Goal: Task Accomplishment & Management: Complete application form

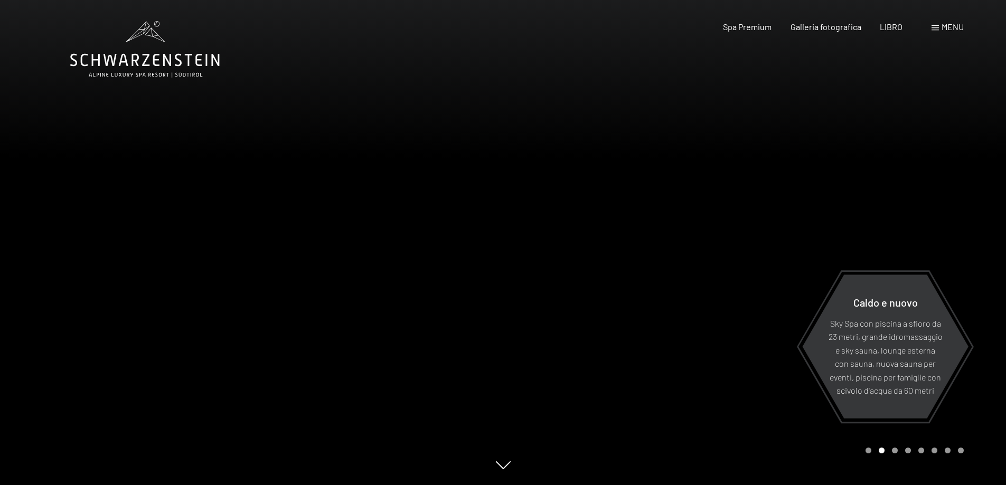
click at [940, 29] on div "menu" at bounding box center [947, 27] width 32 height 12
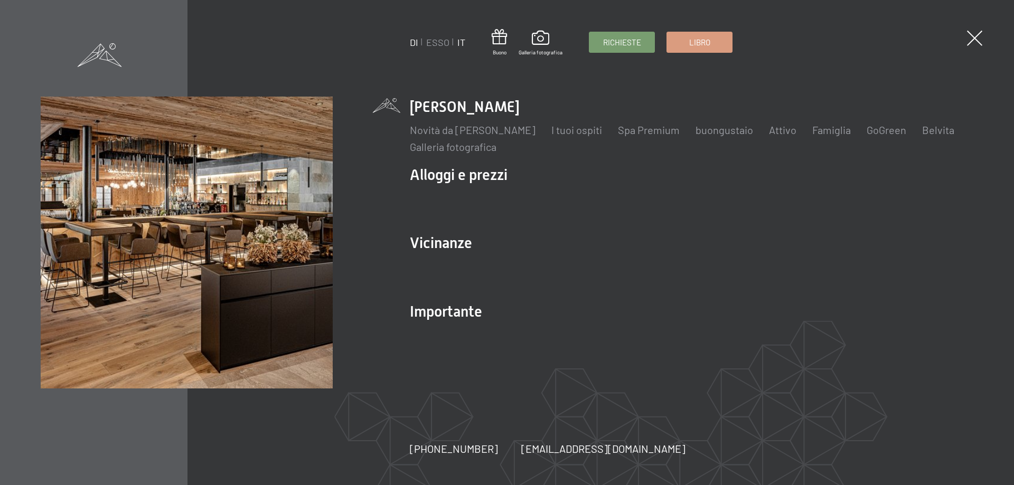
click at [465, 43] on font "IT" at bounding box center [461, 42] width 8 height 12
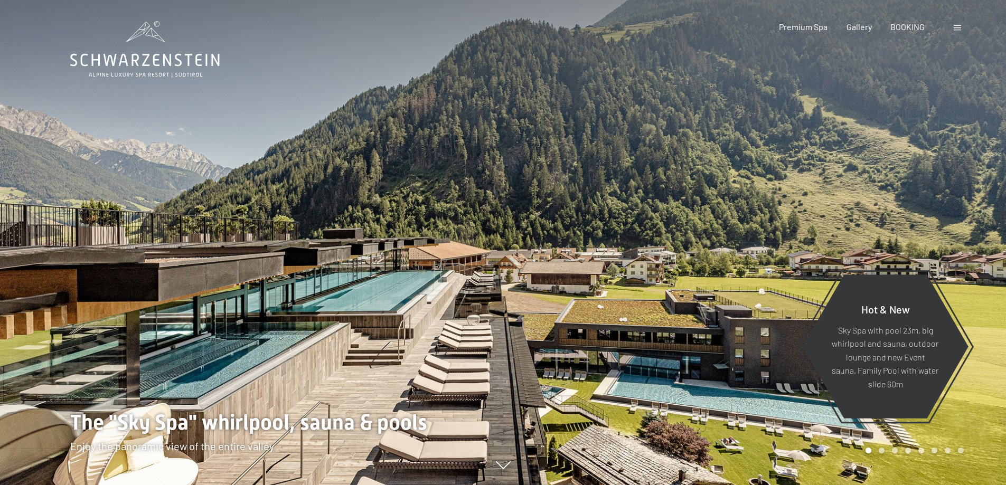
click at [957, 27] on span at bounding box center [956, 27] width 7 height 5
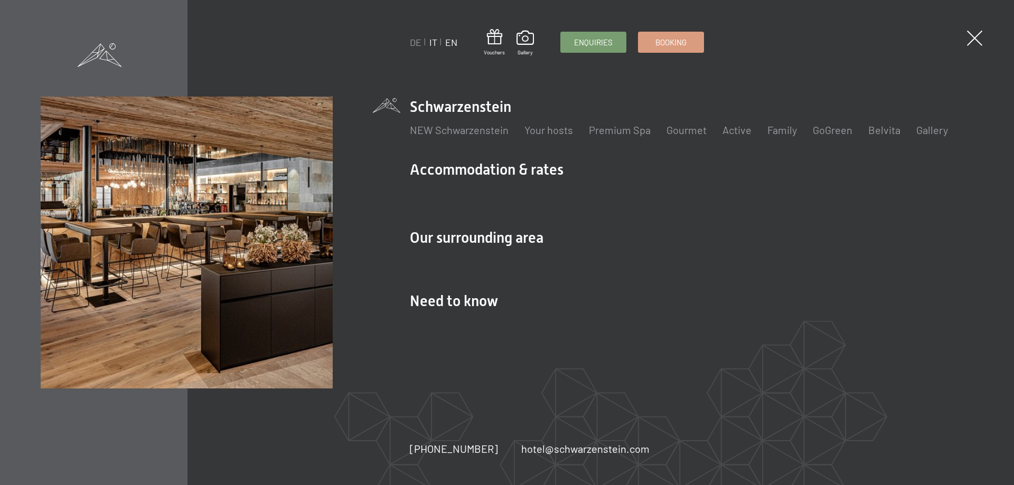
click at [432, 42] on link "IT" at bounding box center [433, 42] width 8 height 12
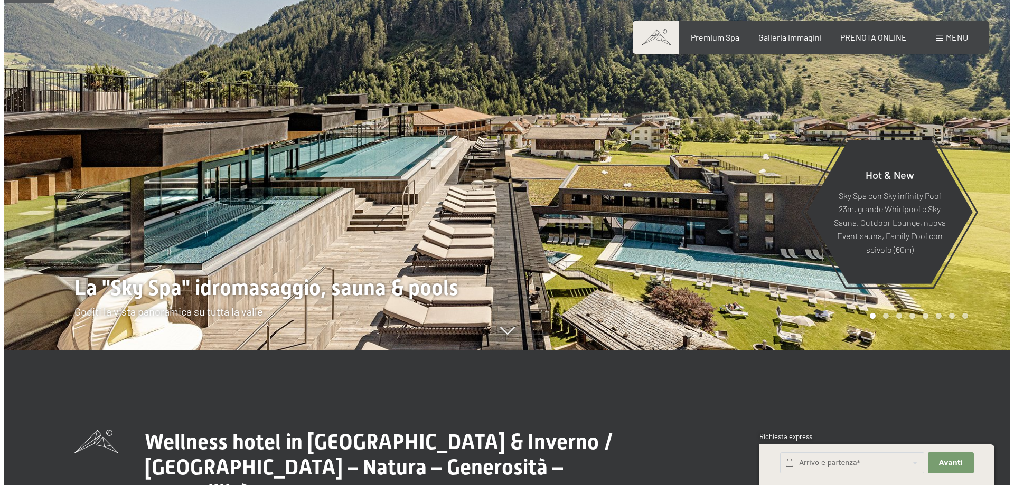
scroll to position [106, 0]
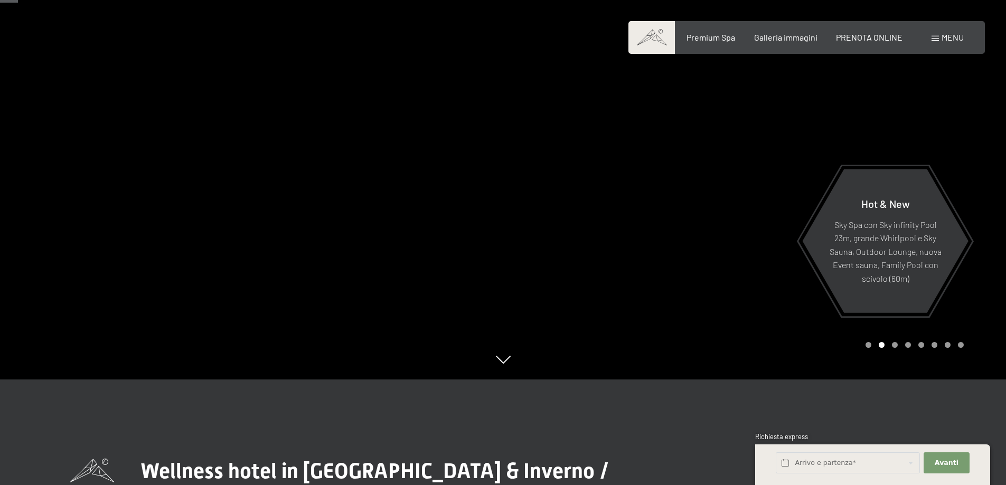
click at [680, 174] on div at bounding box center [754, 136] width 503 height 485
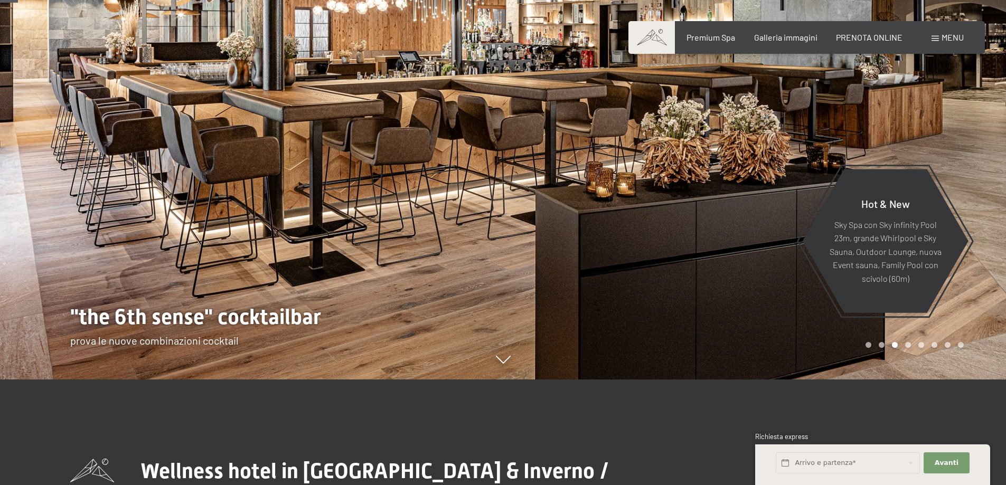
click at [680, 174] on div at bounding box center [754, 136] width 503 height 485
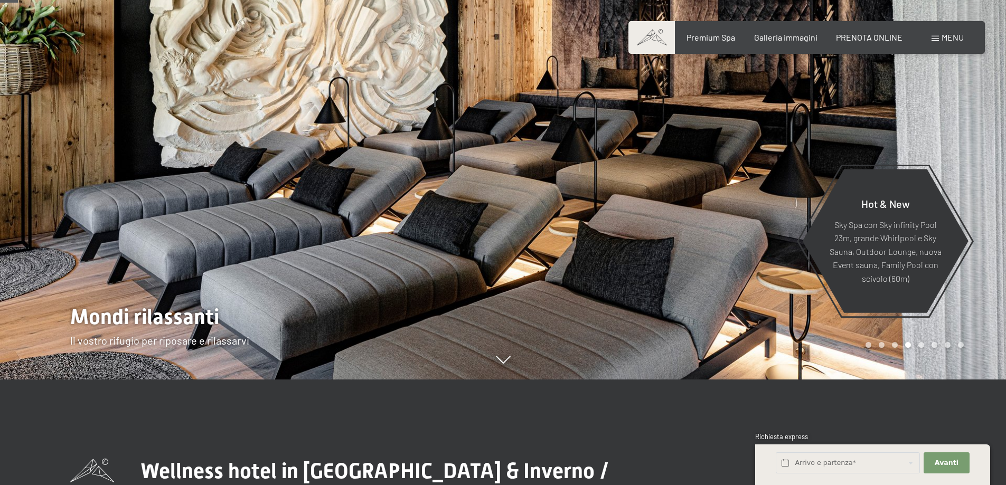
click at [680, 174] on div at bounding box center [754, 136] width 503 height 485
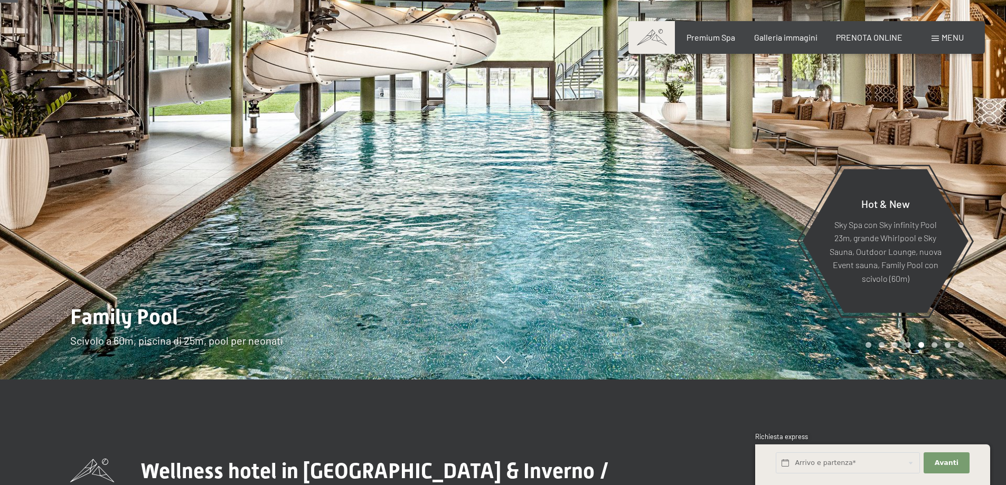
click at [953, 35] on span "Menu" at bounding box center [952, 37] width 22 height 10
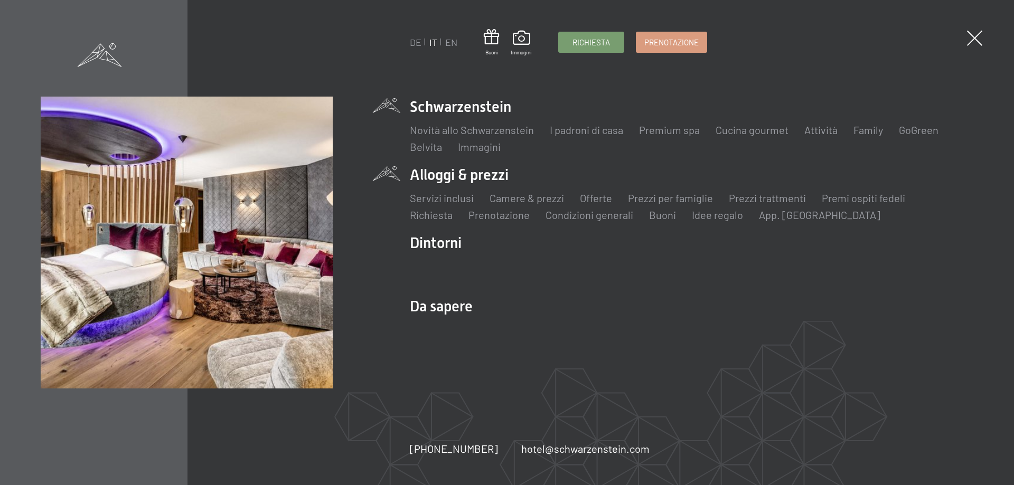
click at [532, 205] on li "Camere & prezzi Lista" at bounding box center [526, 198] width 74 height 15
click at [529, 201] on link "Camere & prezzi" at bounding box center [526, 198] width 74 height 13
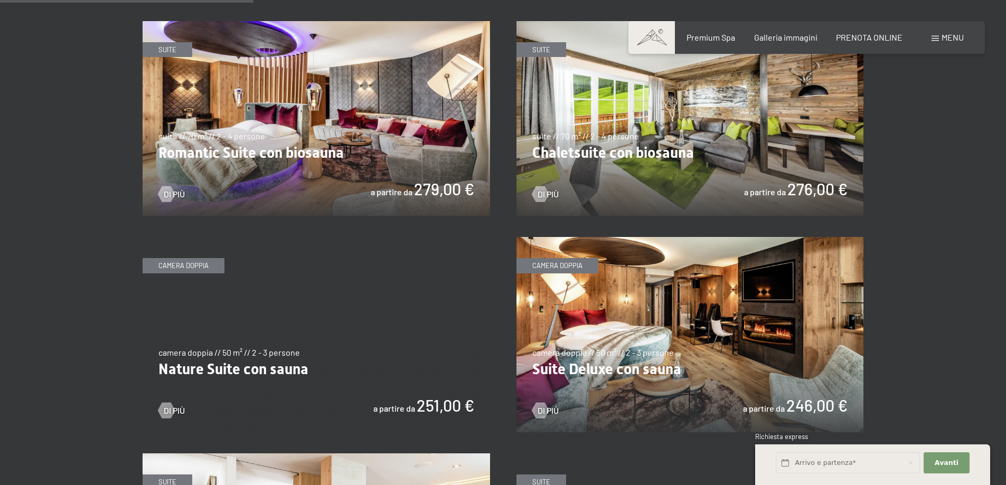
scroll to position [898, 0]
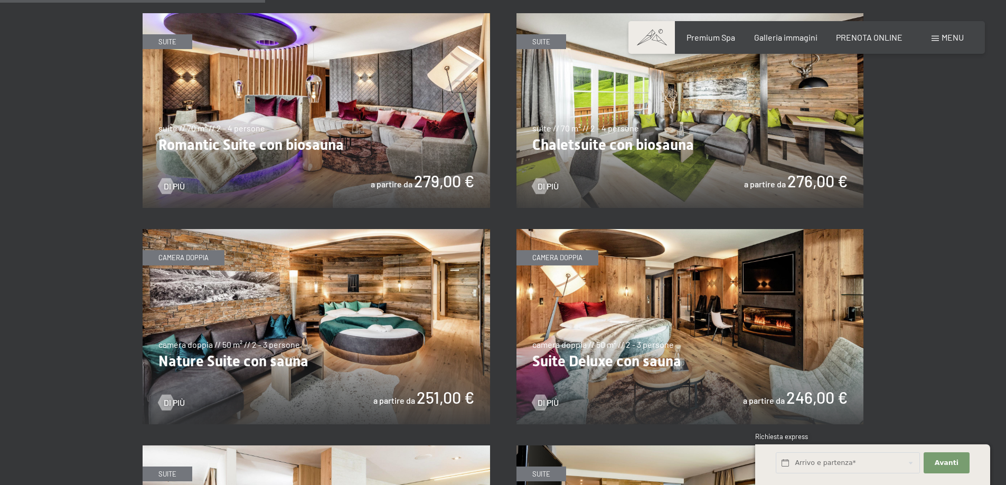
click at [767, 140] on img at bounding box center [689, 110] width 347 height 195
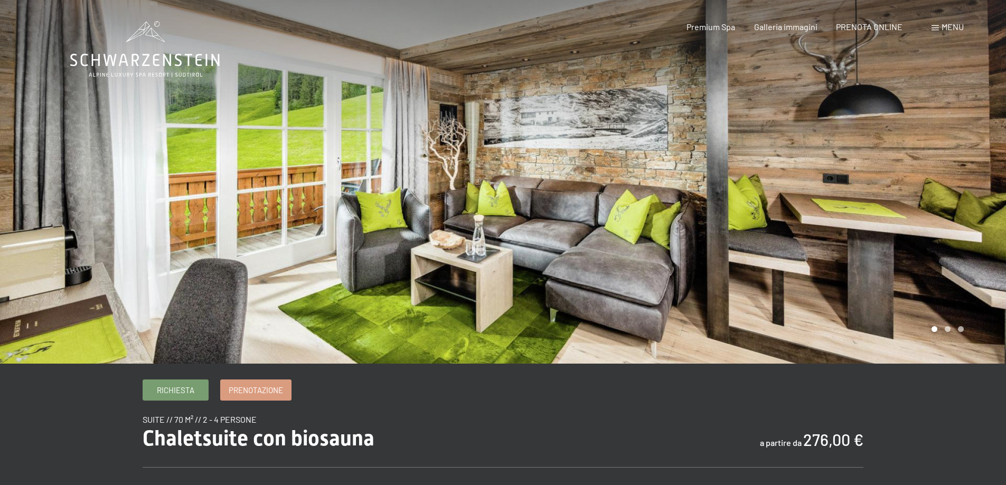
click at [832, 213] on div at bounding box center [754, 182] width 503 height 364
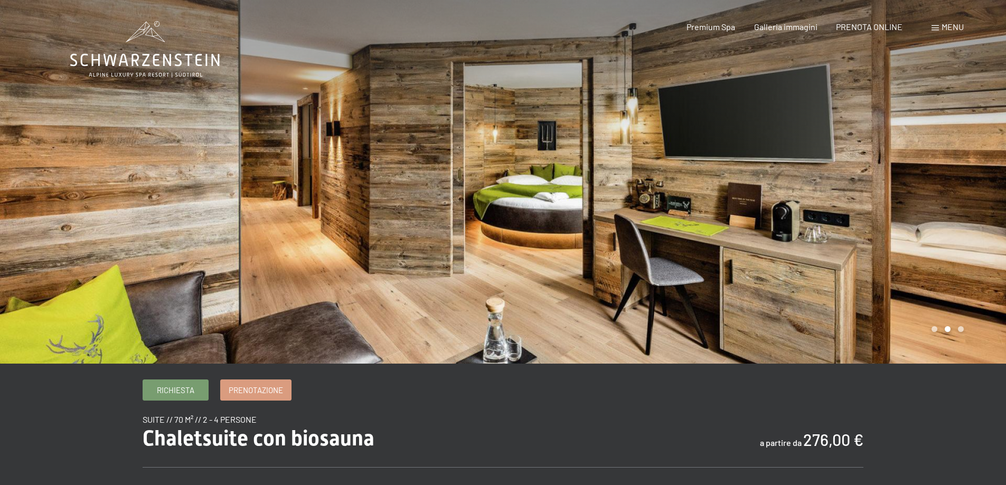
click at [773, 218] on div at bounding box center [754, 182] width 503 height 364
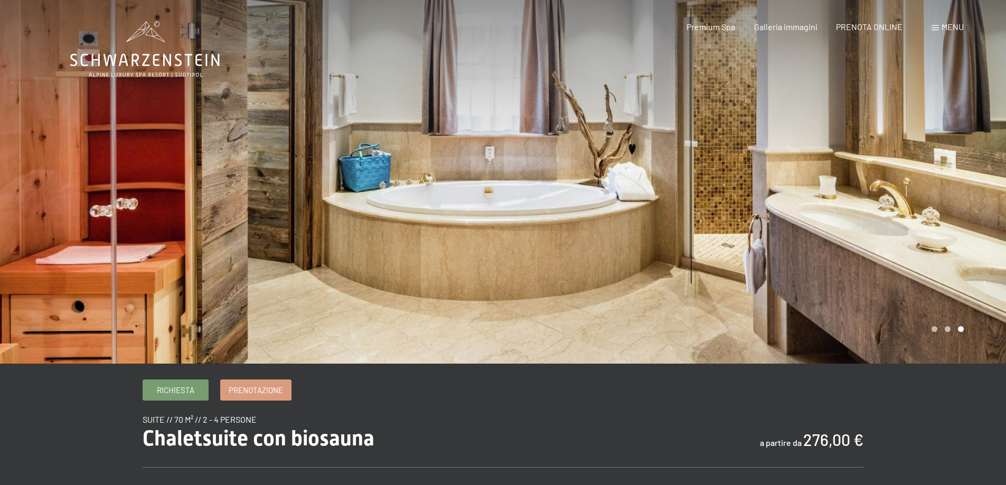
click at [773, 218] on div at bounding box center [754, 182] width 503 height 364
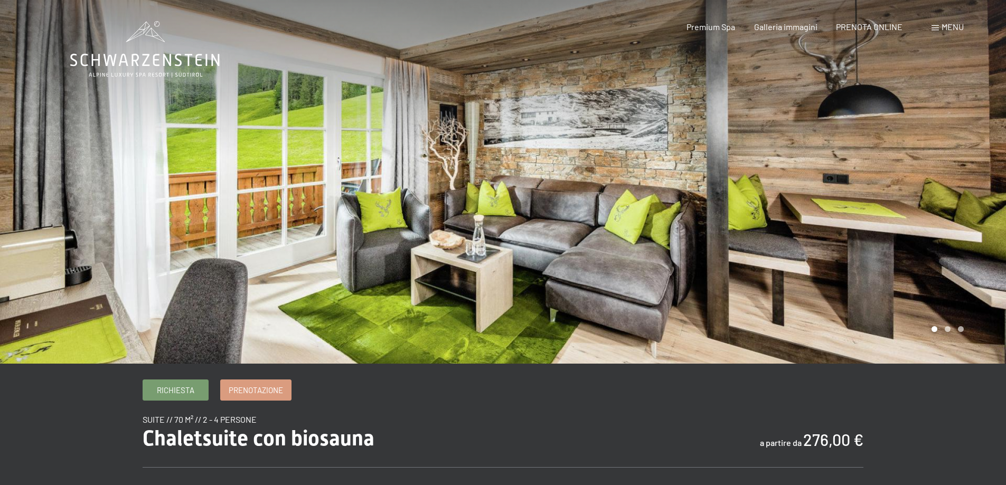
click at [773, 218] on div at bounding box center [754, 182] width 503 height 364
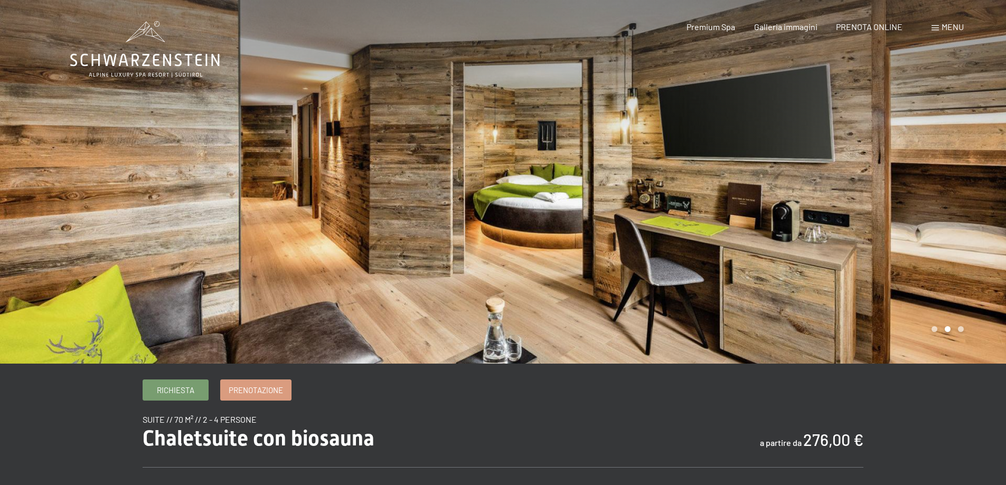
click at [773, 218] on div at bounding box center [754, 182] width 503 height 364
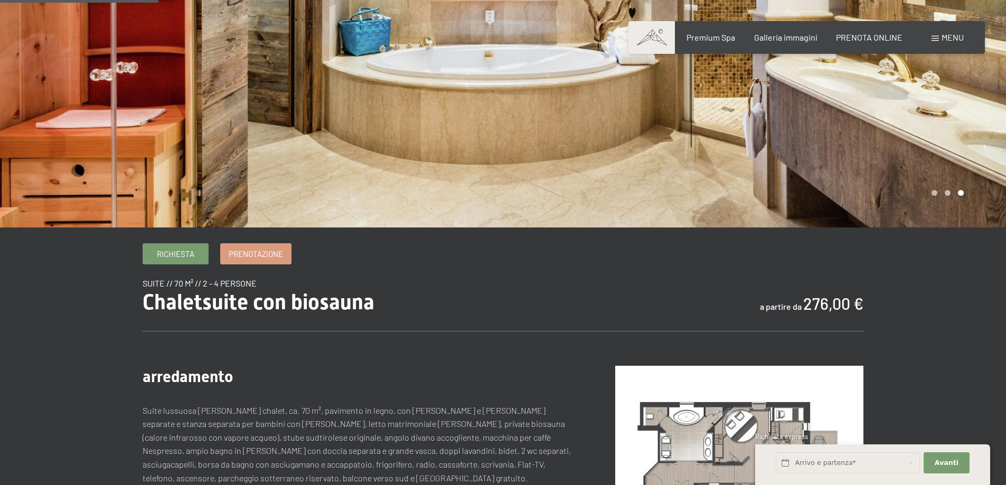
scroll to position [211, 0]
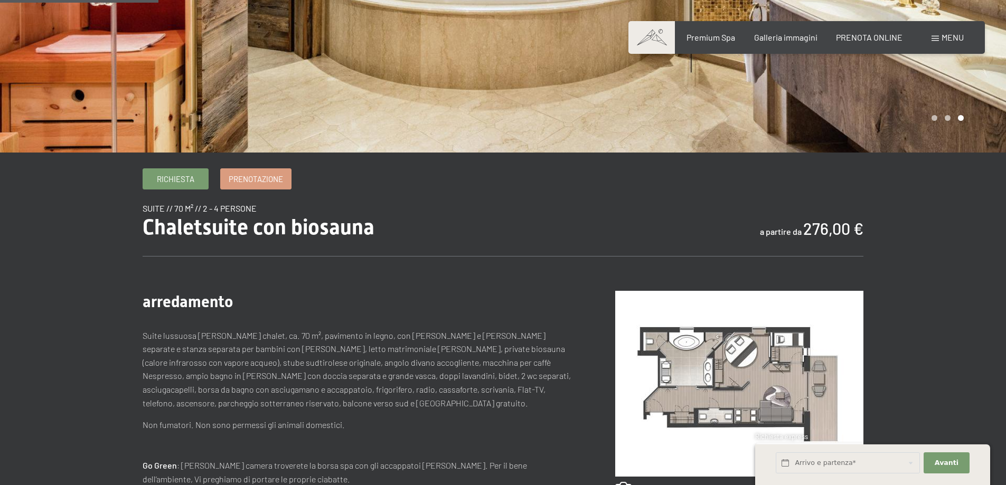
click at [741, 365] on img at bounding box center [739, 384] width 248 height 186
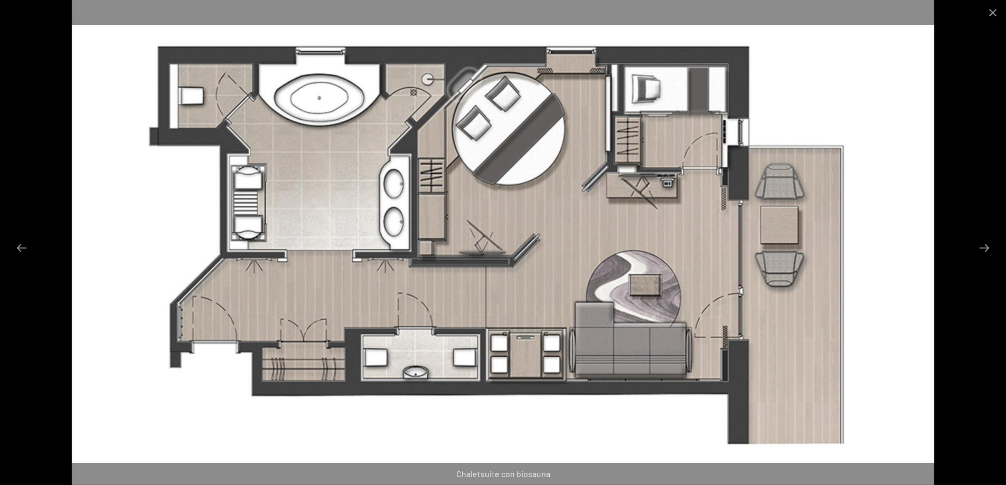
scroll to position [106, 0]
click at [993, 13] on button "Close gallery" at bounding box center [992, 12] width 26 height 25
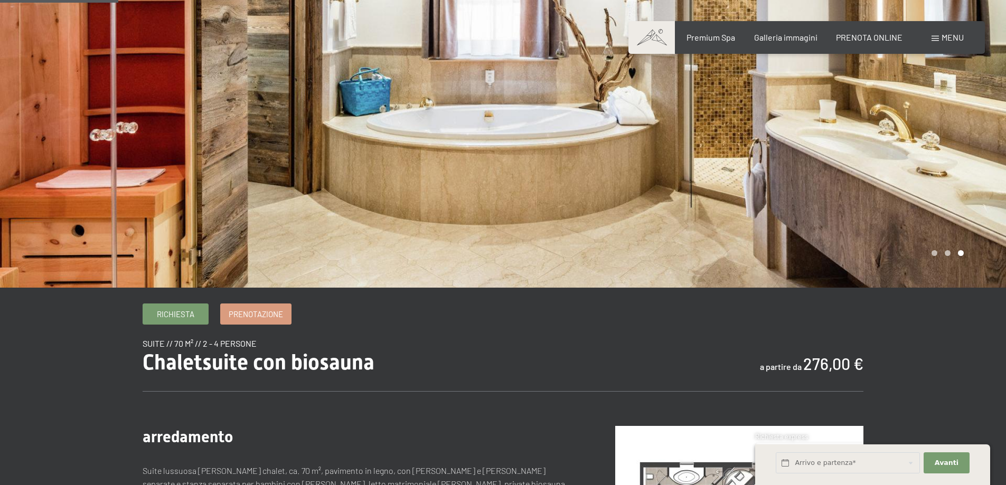
scroll to position [0, 0]
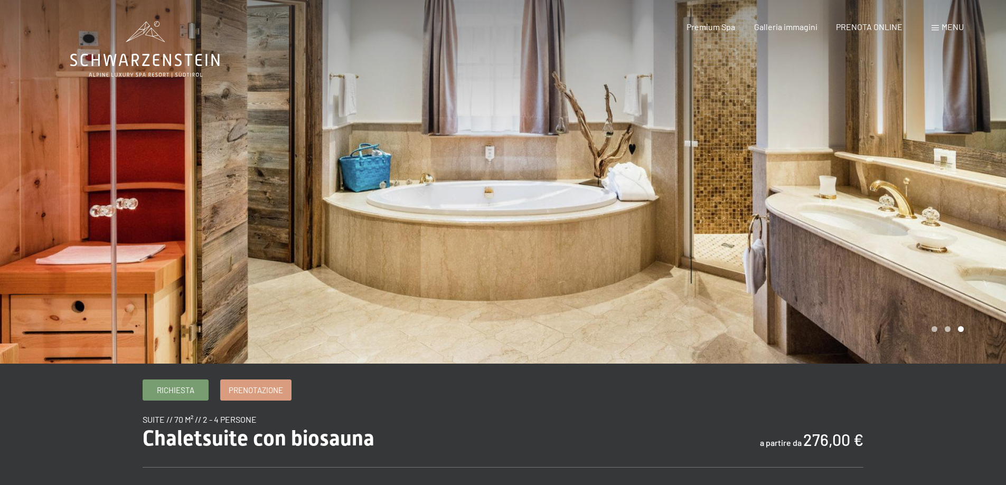
click at [895, 168] on div at bounding box center [754, 182] width 503 height 364
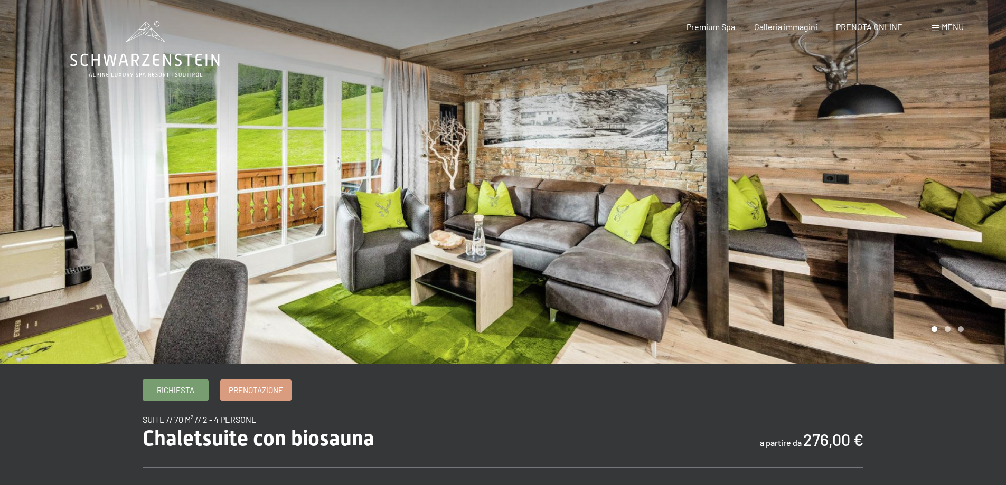
click at [895, 168] on div at bounding box center [754, 182] width 503 height 364
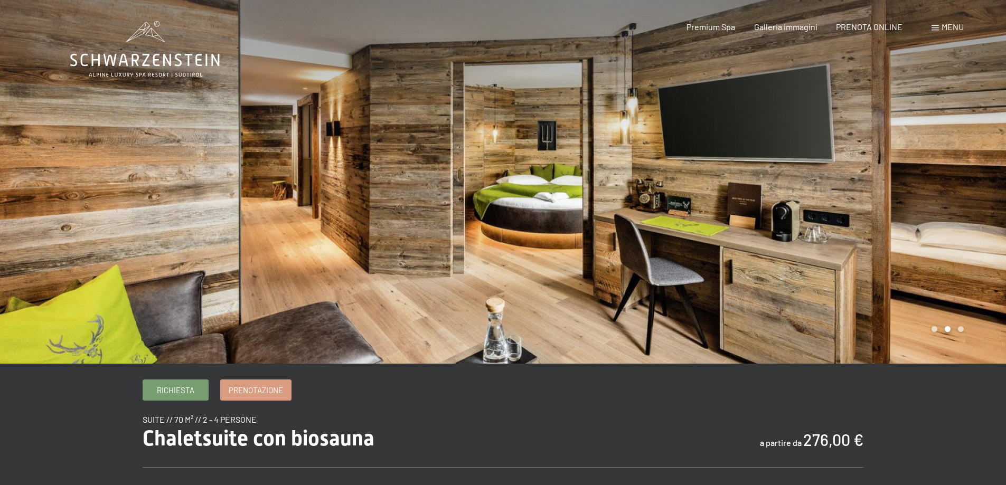
click at [895, 168] on div at bounding box center [754, 182] width 503 height 364
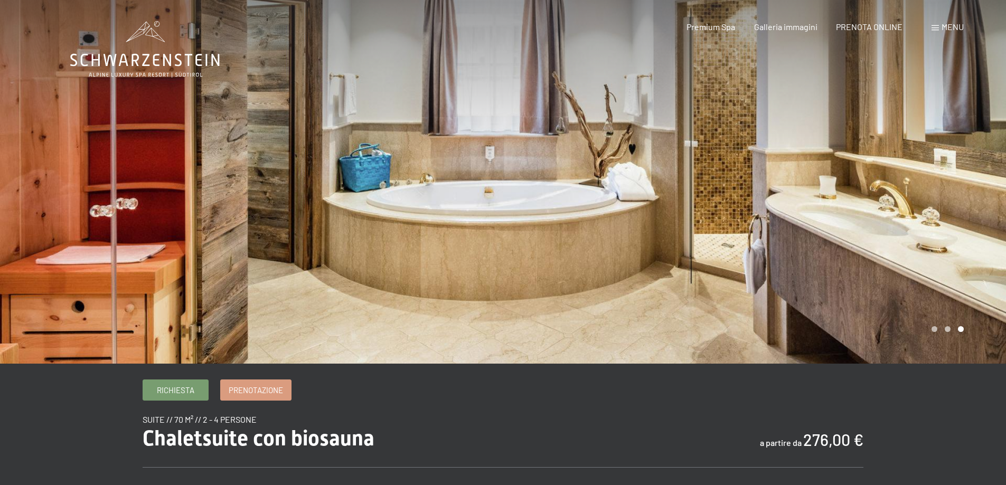
click at [895, 168] on div at bounding box center [754, 182] width 503 height 364
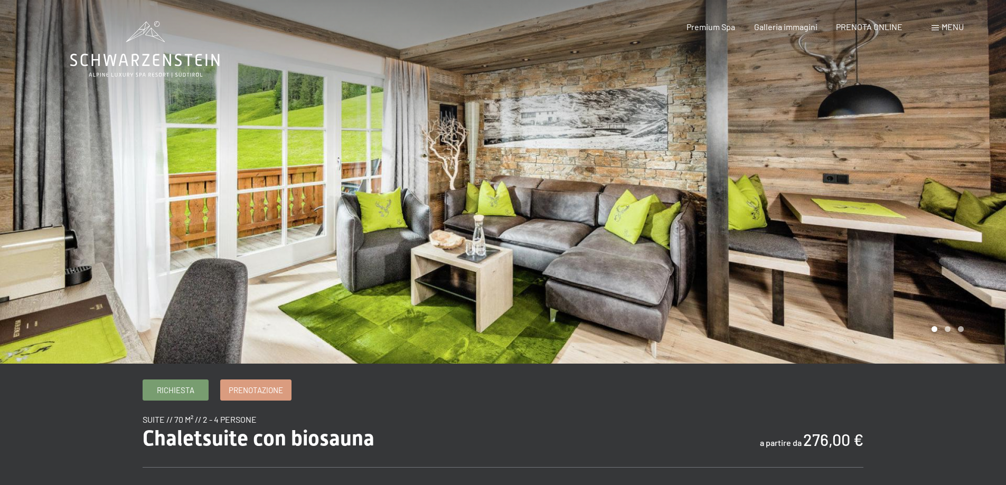
click at [895, 168] on div at bounding box center [754, 182] width 503 height 364
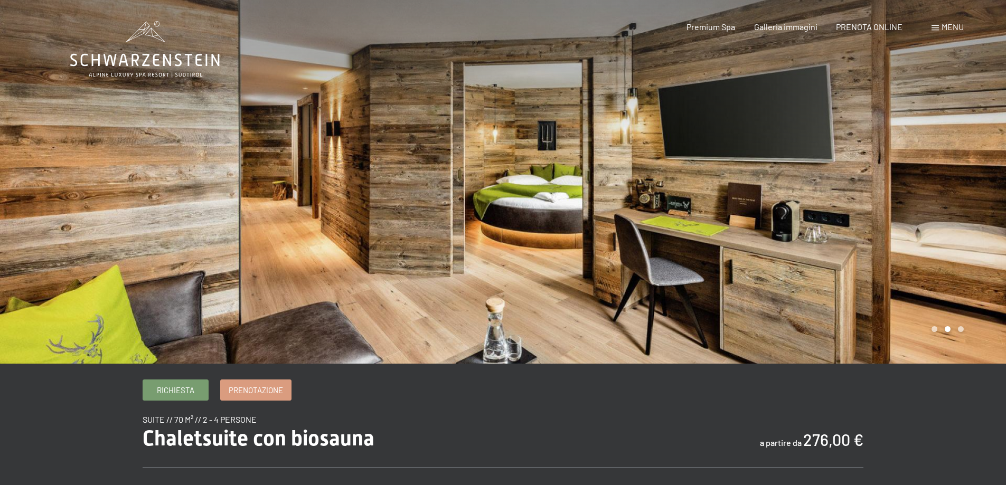
click at [895, 168] on div at bounding box center [754, 182] width 503 height 364
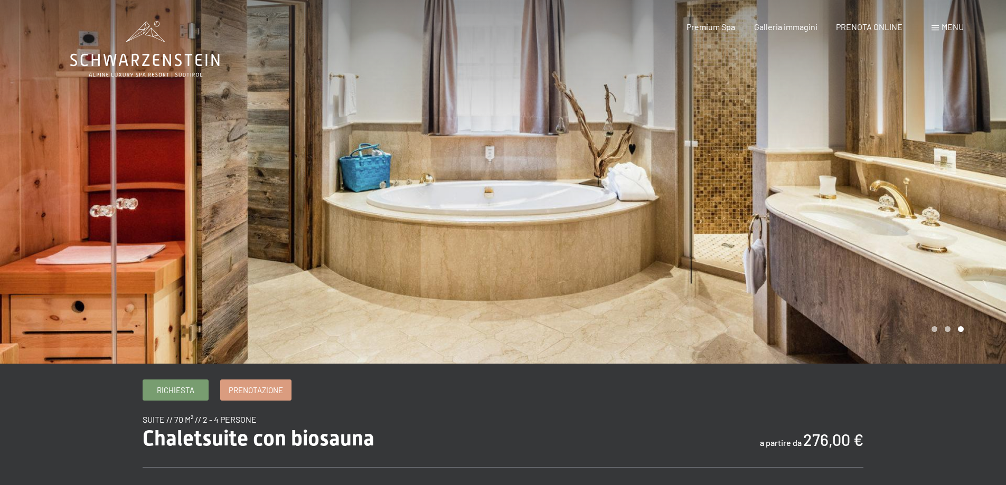
click at [672, 205] on div at bounding box center [754, 182] width 503 height 364
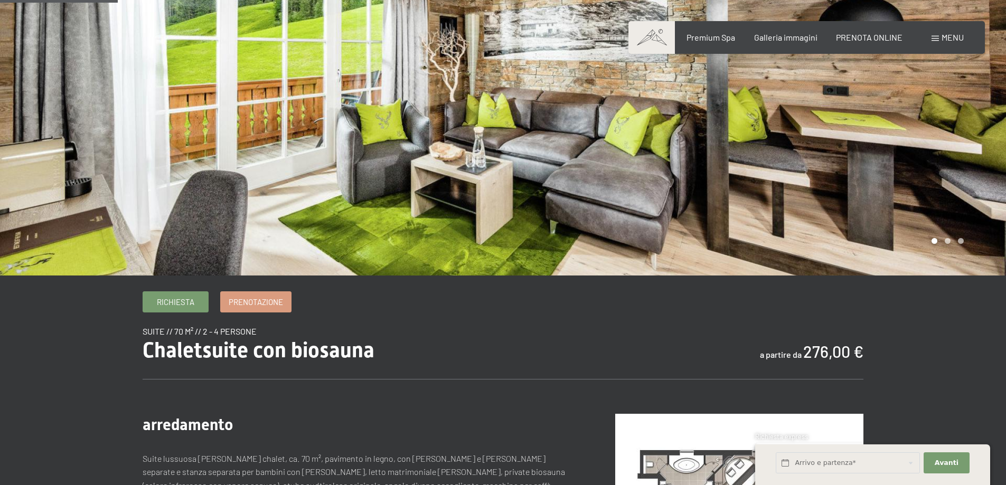
scroll to position [211, 0]
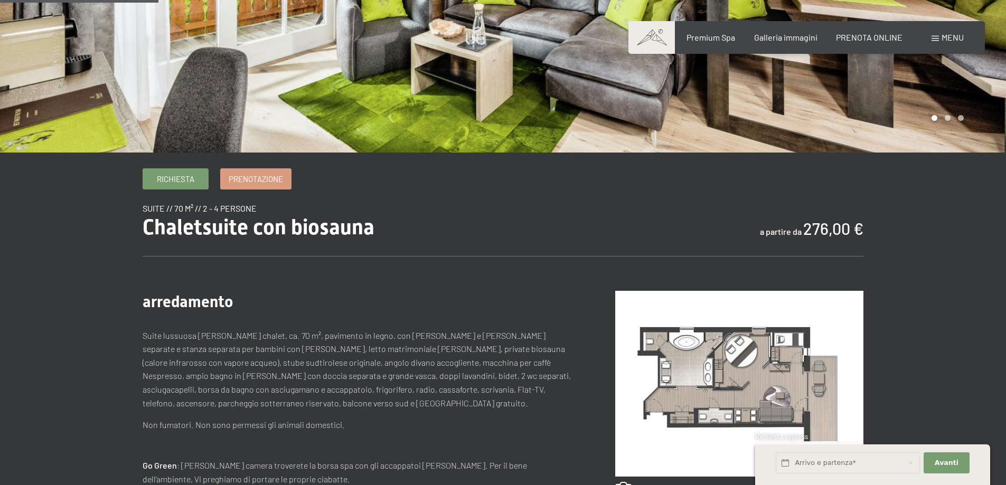
click at [702, 354] on img at bounding box center [739, 384] width 248 height 186
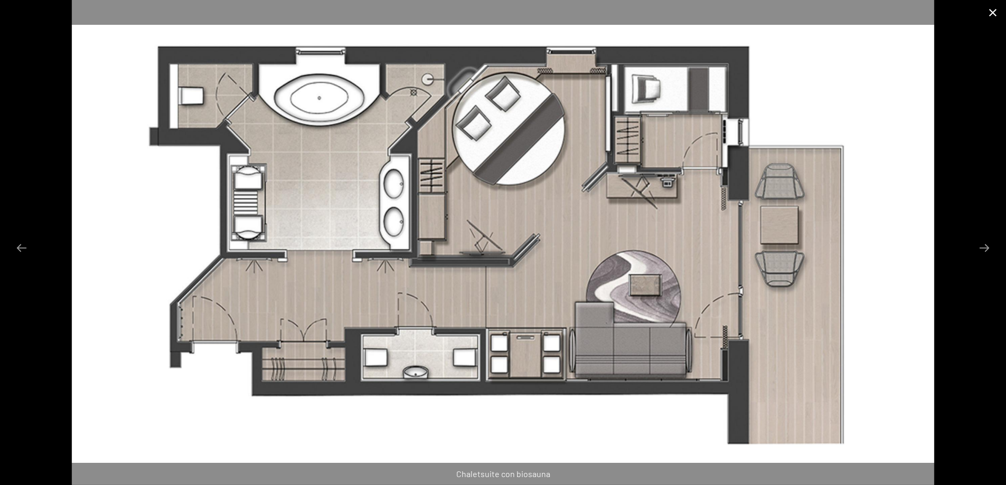
click at [996, 10] on button "Close gallery" at bounding box center [992, 12] width 26 height 25
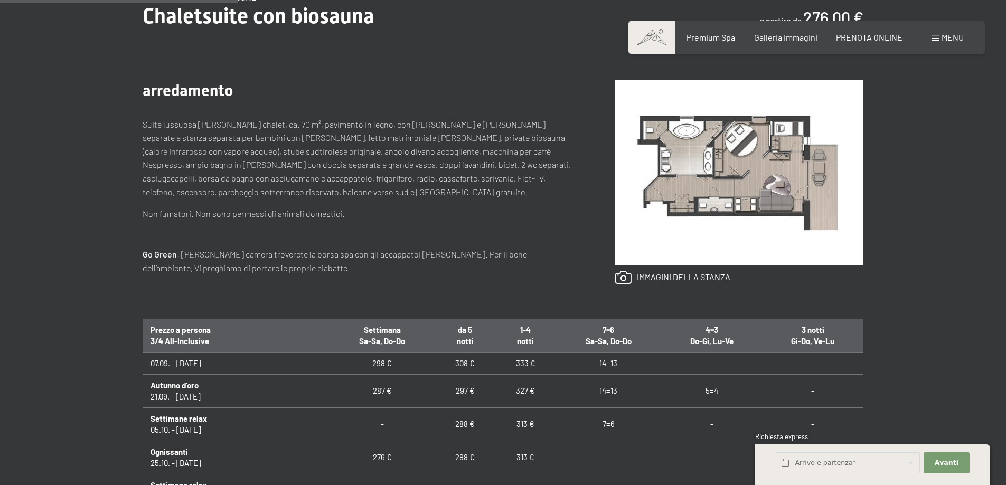
scroll to position [106, 0]
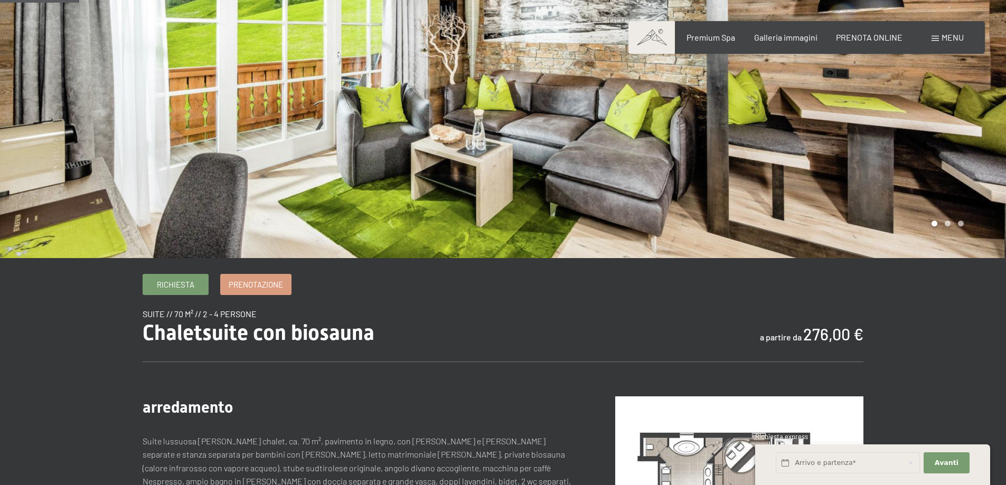
click at [600, 107] on div at bounding box center [754, 76] width 503 height 364
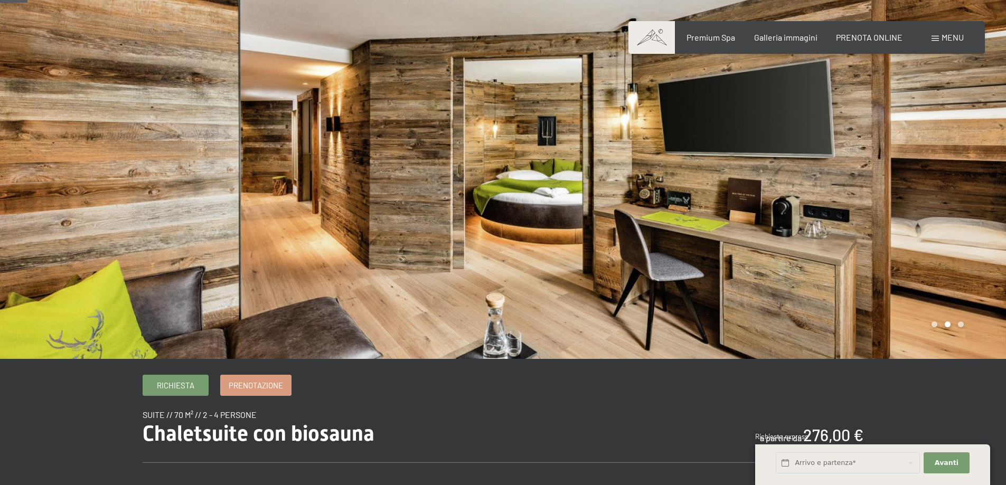
scroll to position [0, 0]
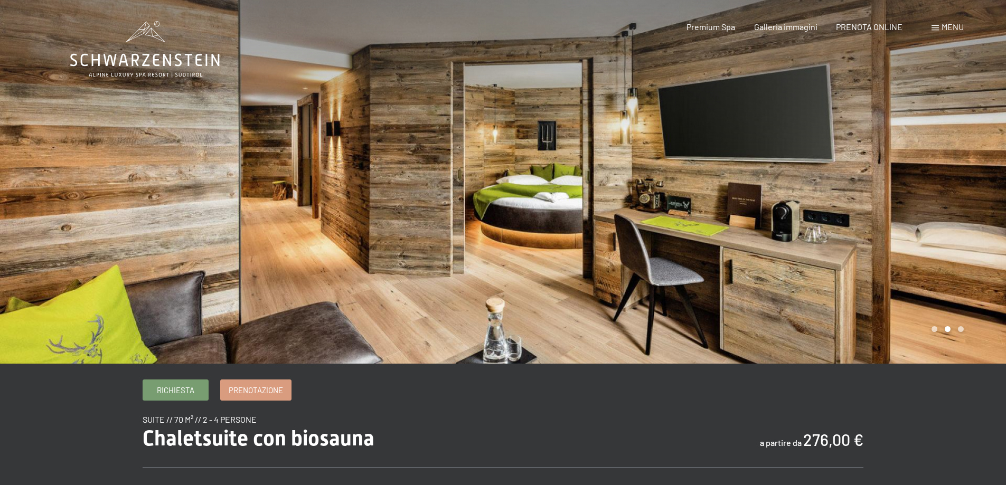
click at [490, 179] on div at bounding box center [251, 182] width 503 height 364
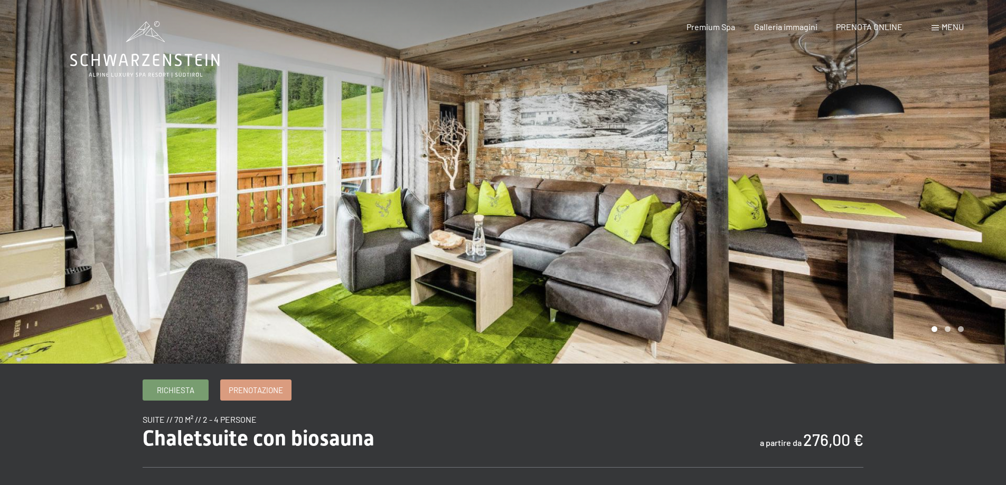
click at [493, 177] on div at bounding box center [251, 182] width 503 height 364
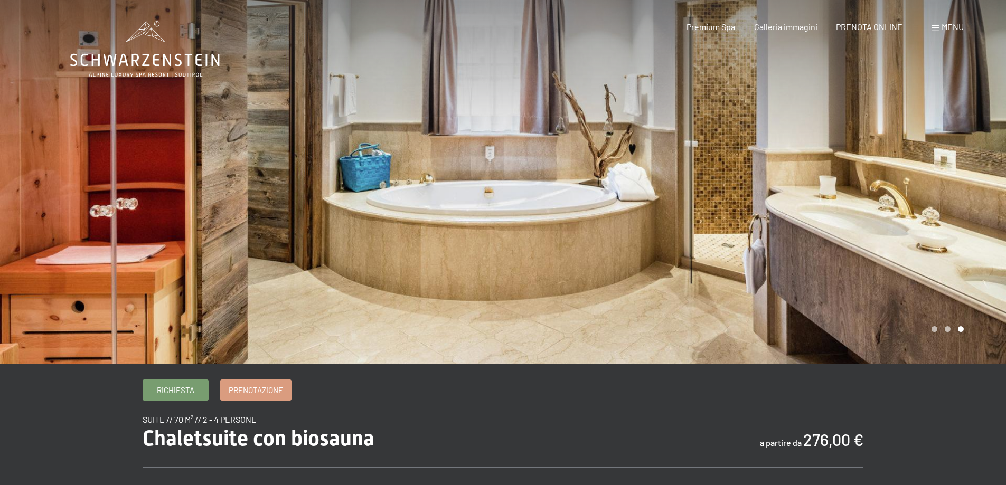
click at [493, 177] on div at bounding box center [251, 182] width 503 height 364
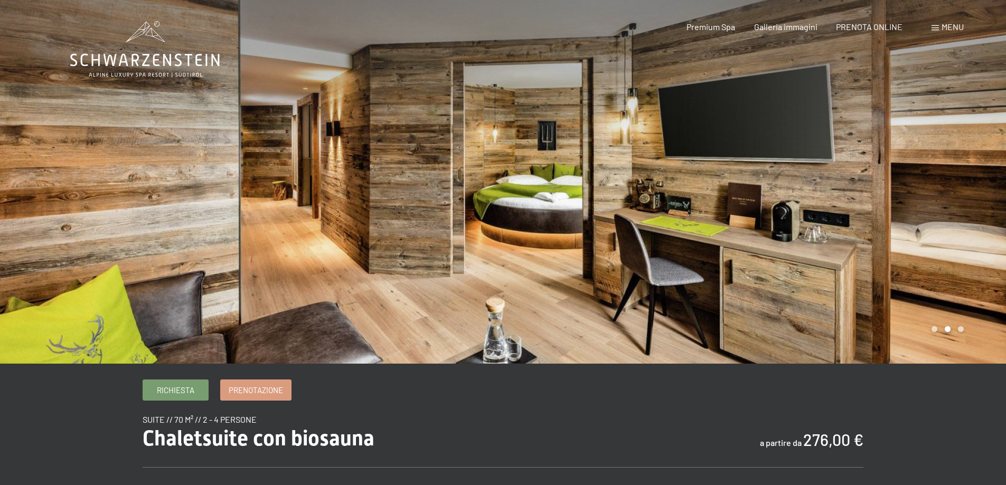
click at [882, 177] on div at bounding box center [754, 182] width 503 height 364
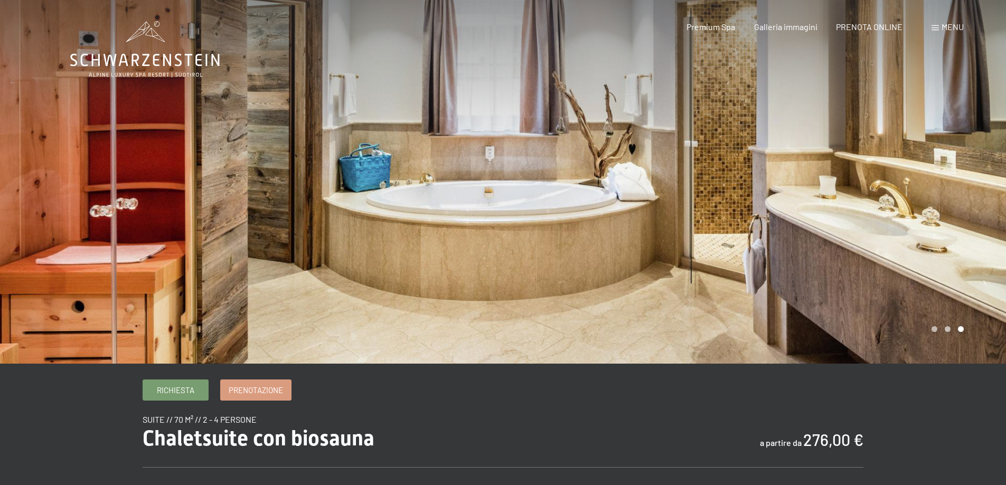
click at [881, 179] on div at bounding box center [754, 182] width 503 height 364
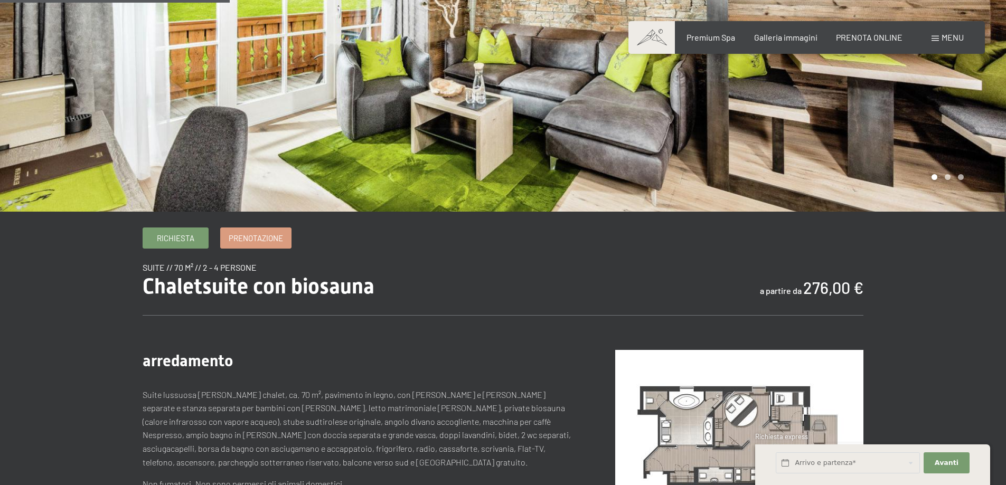
scroll to position [317, 0]
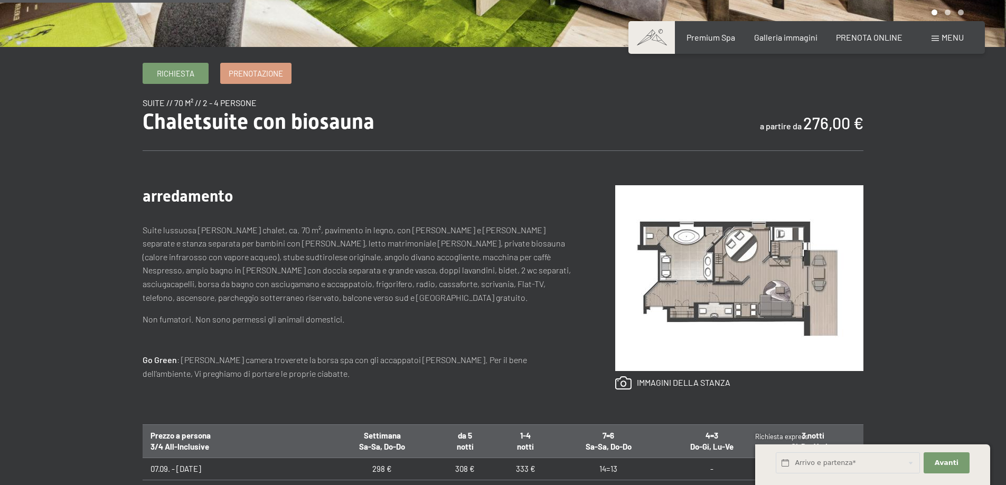
click at [749, 257] on img at bounding box center [739, 278] width 248 height 186
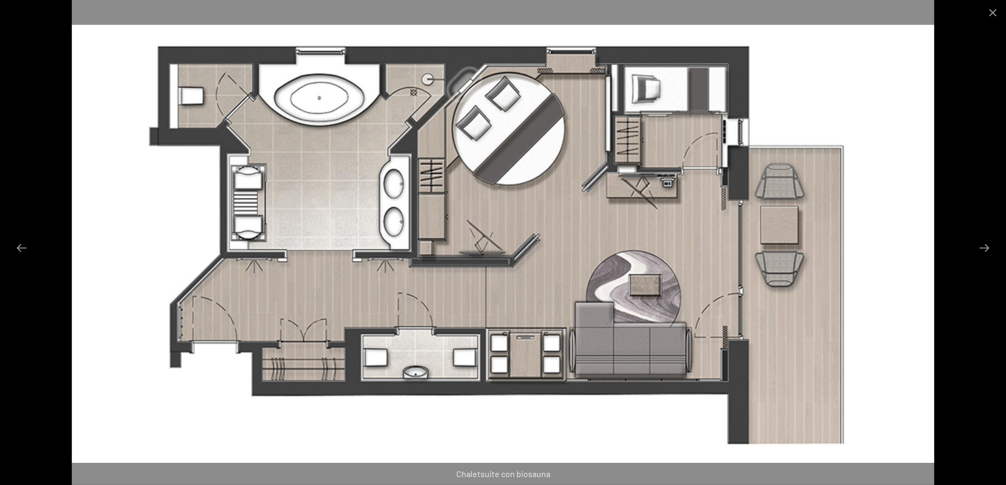
click at [749, 213] on img at bounding box center [503, 242] width 863 height 485
click at [984, 246] on button "Next slide" at bounding box center [984, 248] width 22 height 21
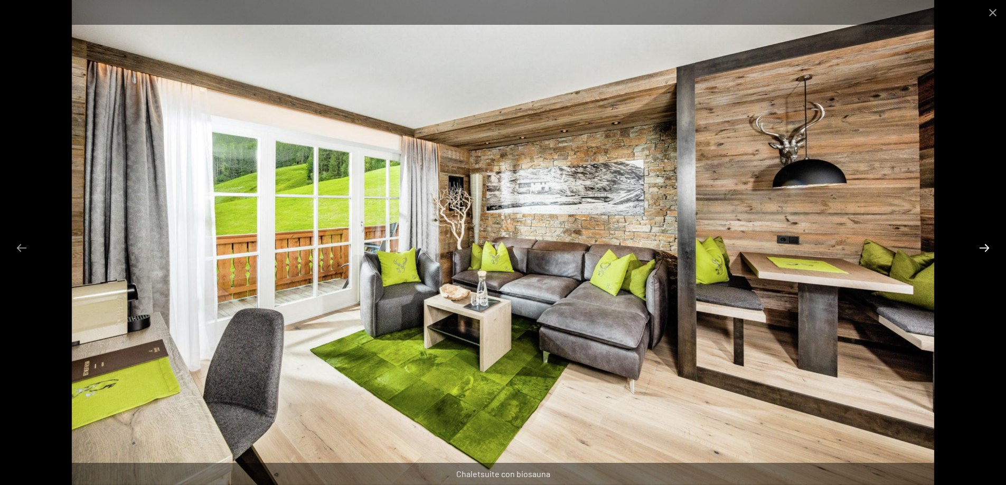
click at [984, 246] on button "Next slide" at bounding box center [984, 248] width 22 height 21
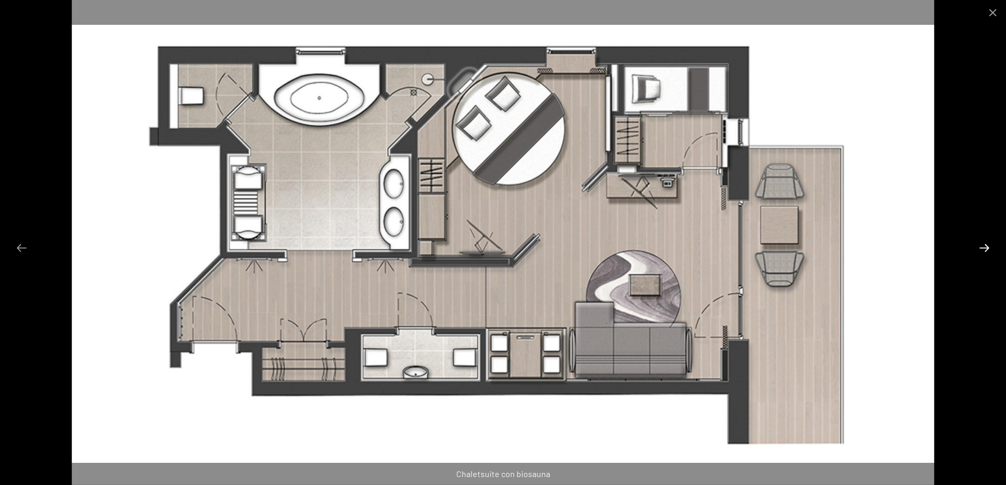
click at [984, 246] on button "Next slide" at bounding box center [984, 248] width 22 height 21
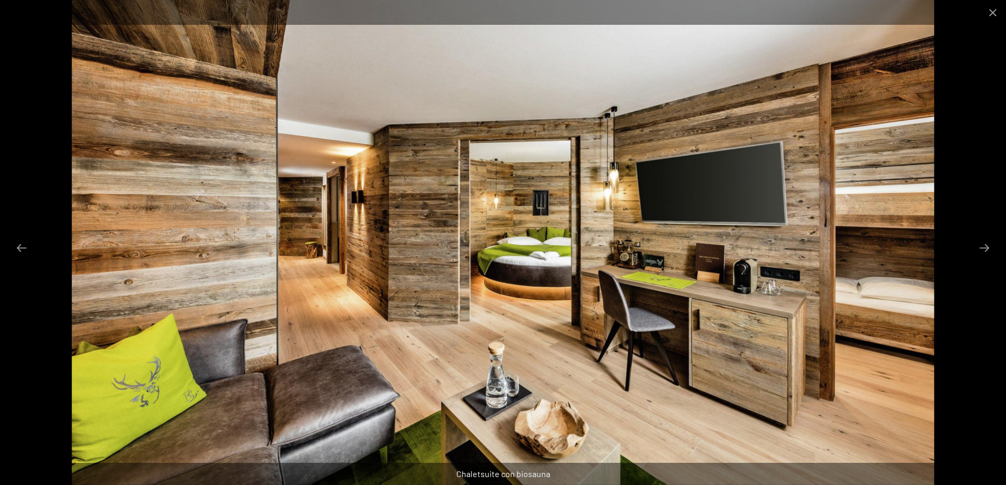
click at [594, 244] on img at bounding box center [503, 242] width 863 height 485
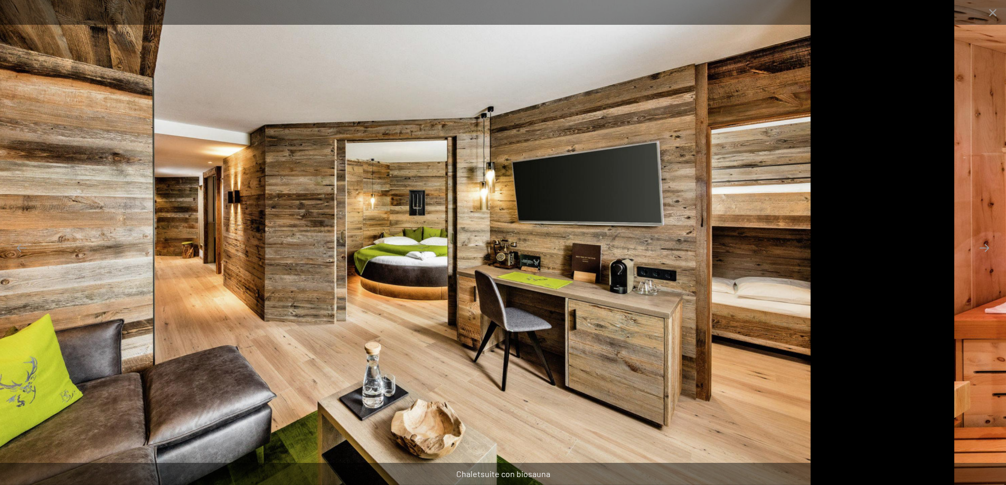
drag, startPoint x: 659, startPoint y: 244, endPoint x: 266, endPoint y: 235, distance: 393.4
click at [247, 229] on img at bounding box center [379, 242] width 863 height 485
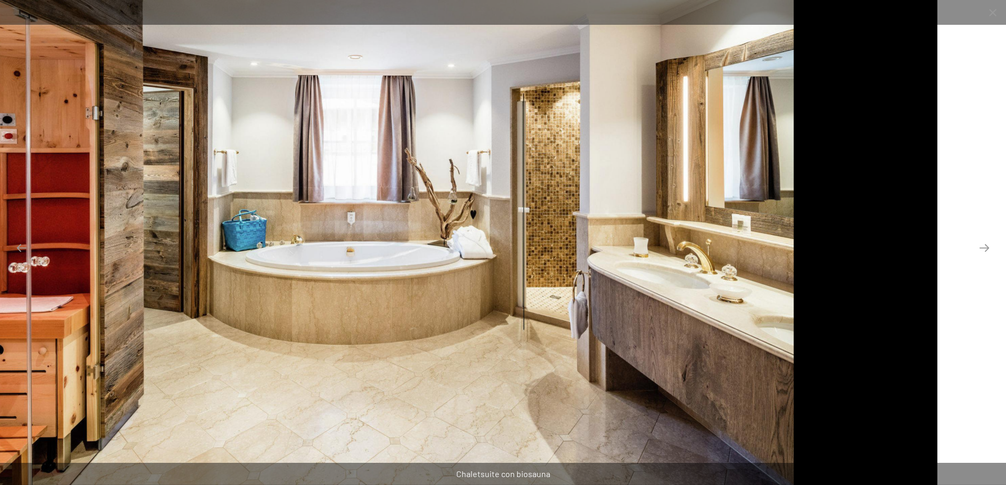
drag, startPoint x: 366, startPoint y: 226, endPoint x: 163, endPoint y: 212, distance: 203.2
click at [162, 211] on img at bounding box center [362, 242] width 863 height 485
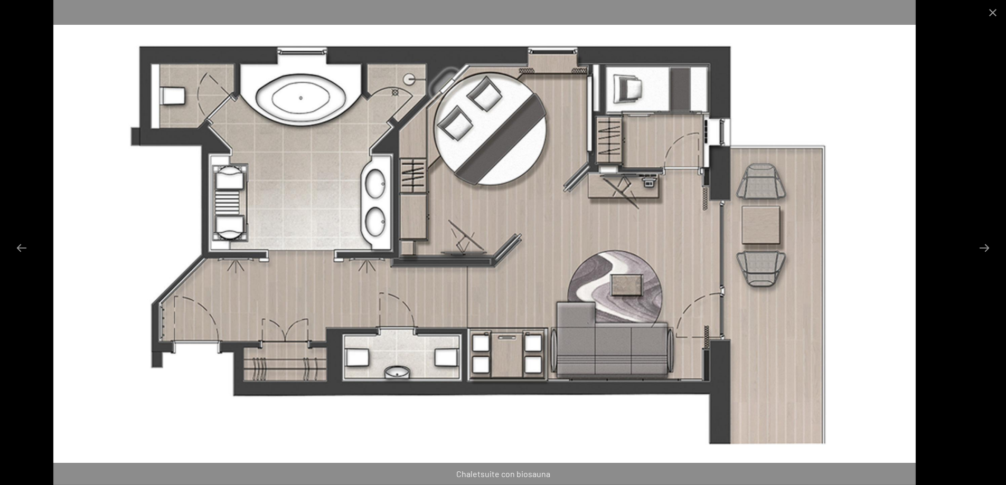
drag, startPoint x: 433, startPoint y: 224, endPoint x: 293, endPoint y: 224, distance: 139.9
click at [293, 224] on img at bounding box center [484, 242] width 863 height 485
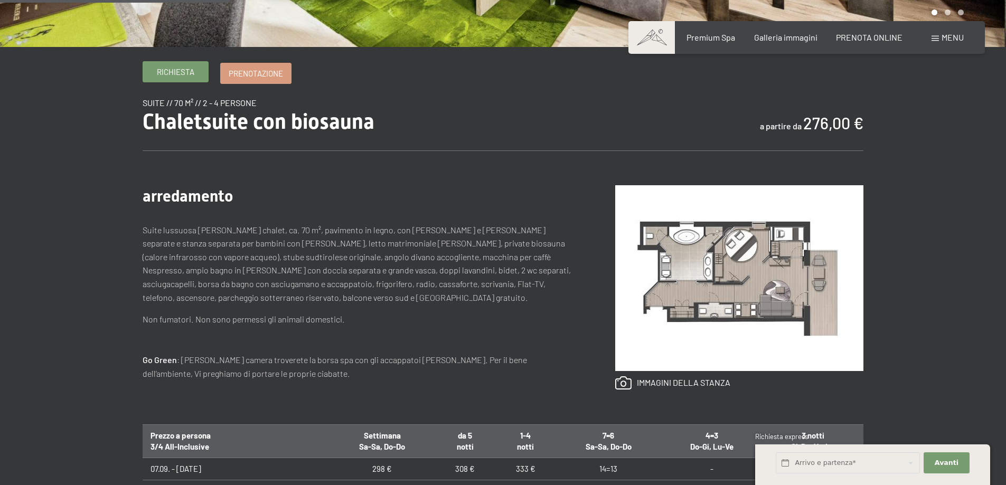
click at [164, 69] on span "Richiesta" at bounding box center [175, 72] width 37 height 11
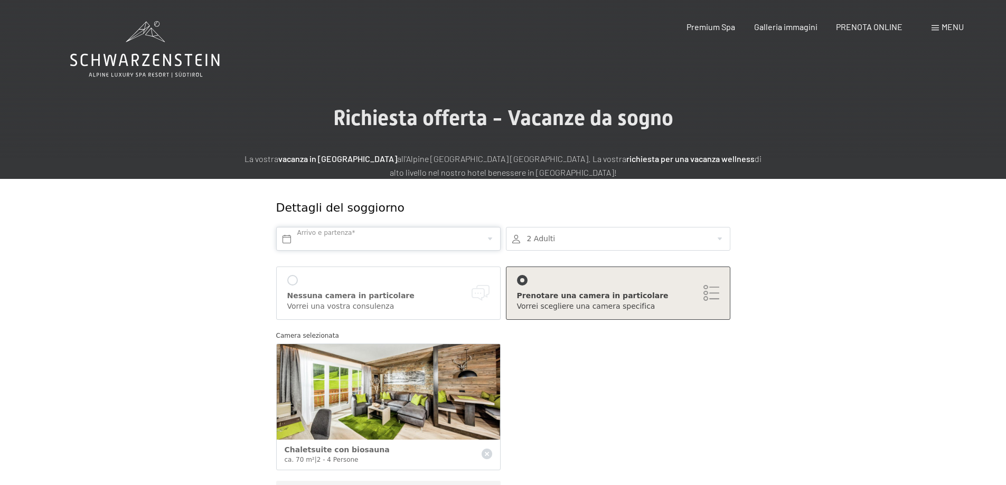
click at [341, 239] on input "text" at bounding box center [388, 239] width 224 height 24
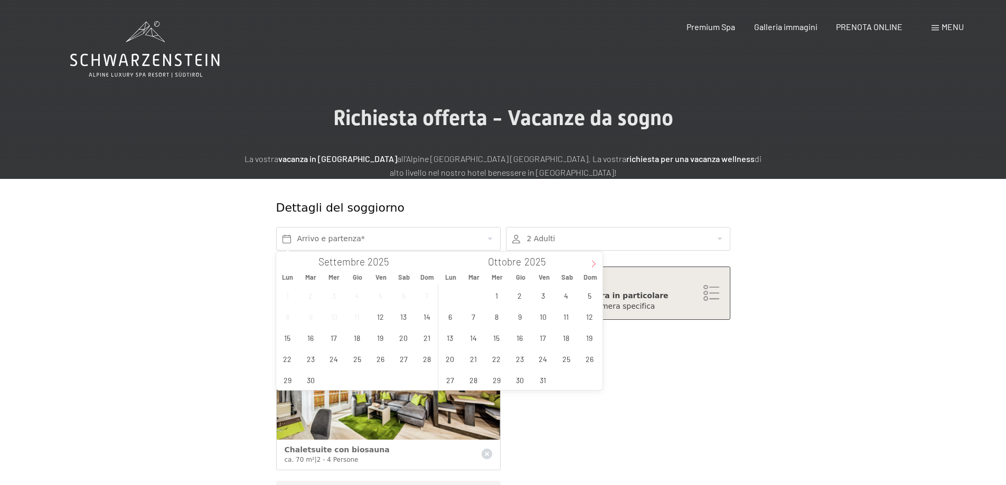
click at [590, 262] on icon at bounding box center [593, 263] width 7 height 7
click at [475, 378] on span "30" at bounding box center [473, 380] width 21 height 21
type input "Mar. 30/12/2025"
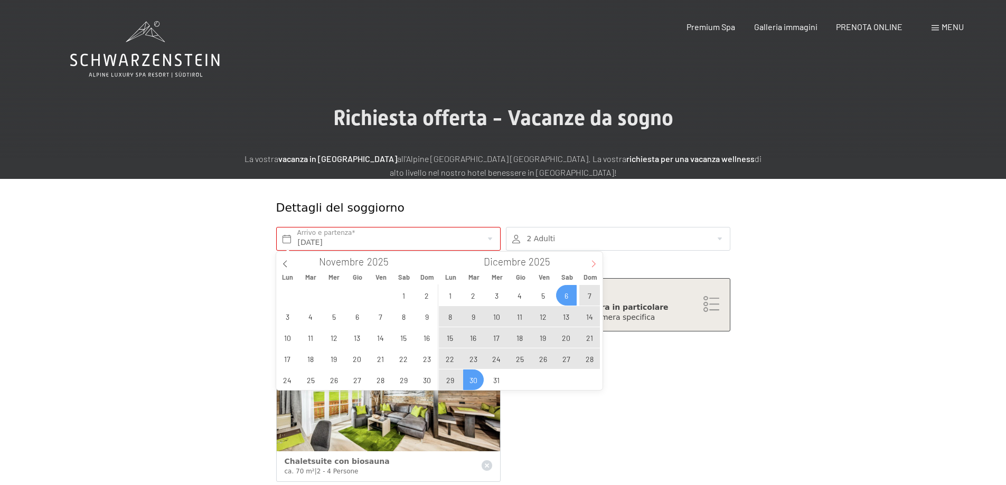
click at [595, 261] on icon at bounding box center [593, 263] width 7 height 7
type input "2026"
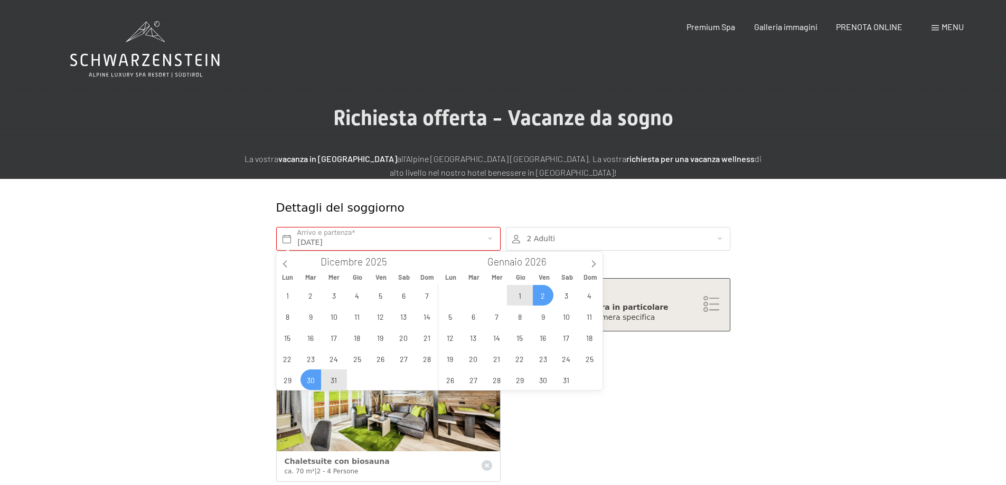
click at [540, 295] on span "2" at bounding box center [543, 295] width 21 height 21
type input "Mar. 30/12/2025 - Ven. 02/01/2026"
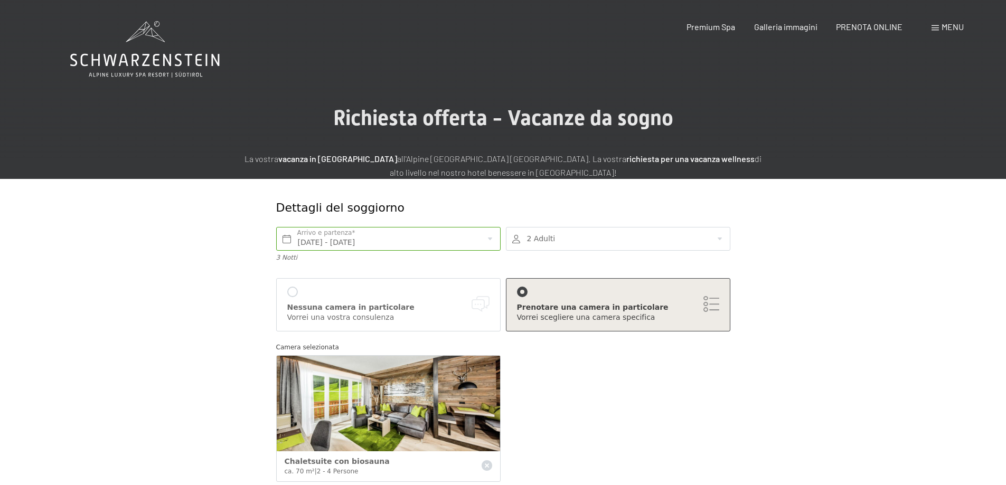
click at [560, 238] on div at bounding box center [618, 239] width 224 height 24
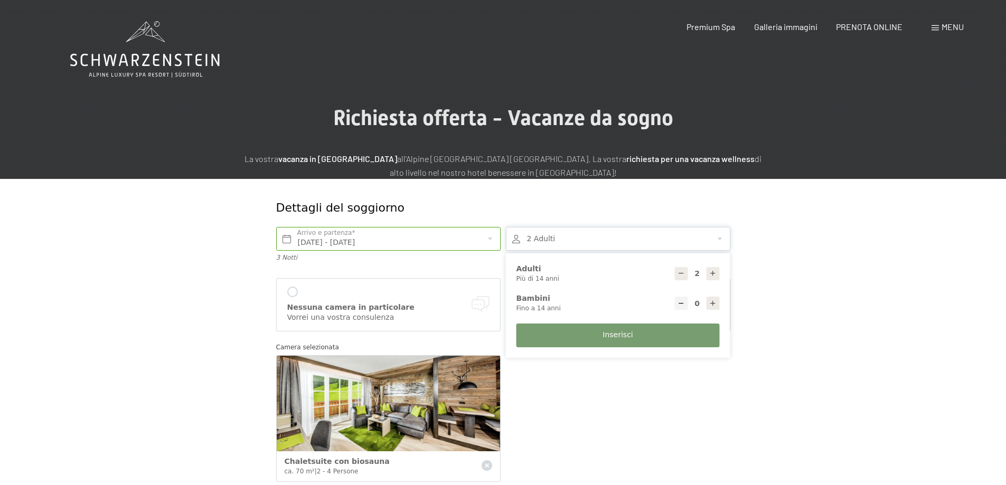
click at [711, 275] on icon at bounding box center [712, 273] width 7 height 7
type input "3"
click at [710, 300] on icon at bounding box center [712, 303] width 7 height 7
type input "1"
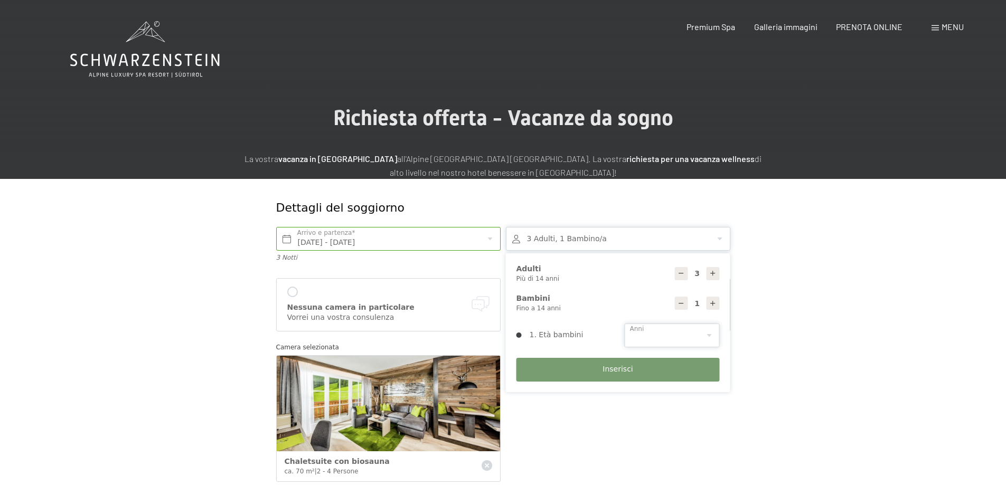
click at [680, 327] on select "0 1 2 3 4 5 6 7 8 9 10 11 12 13 14" at bounding box center [672, 336] width 95 height 24
select select "14"
click at [625, 324] on select "0 1 2 3 4 5 6 7 8 9 10 11 12 13 14" at bounding box center [672, 336] width 95 height 24
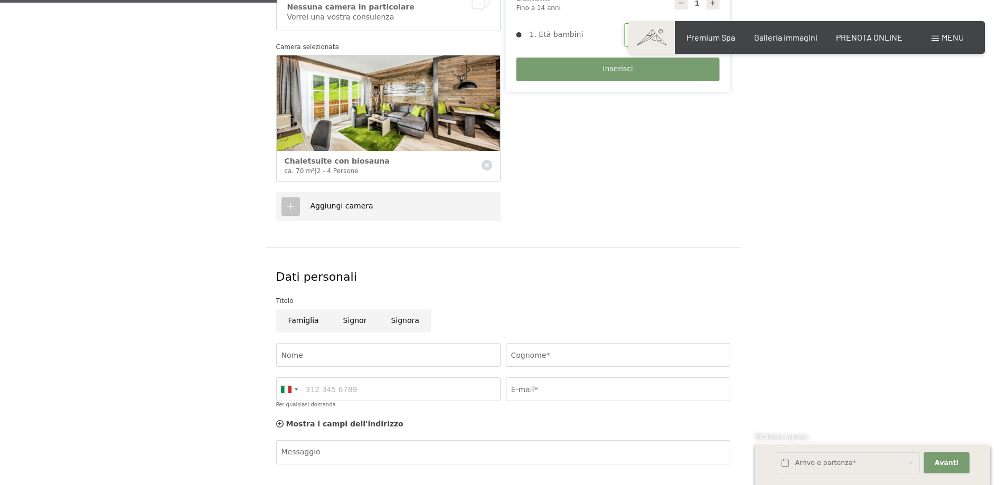
scroll to position [317, 0]
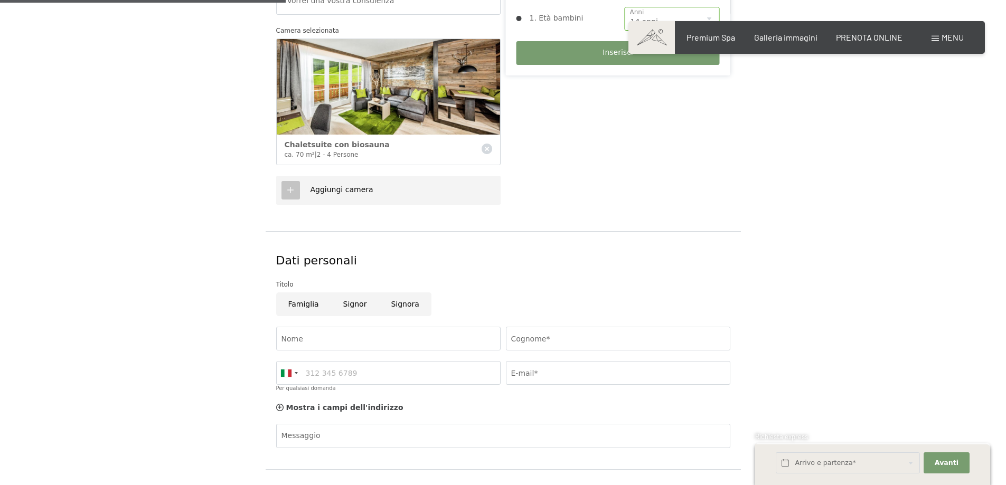
click at [295, 305] on input "Famiglia" at bounding box center [303, 304] width 55 height 24
radio input "true"
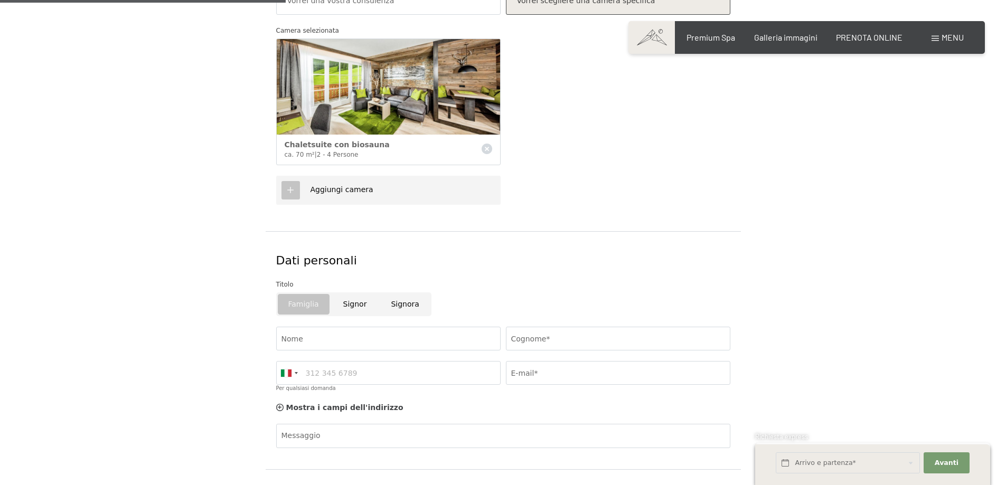
click at [343, 299] on input "Signor" at bounding box center [355, 304] width 48 height 24
radio input "true"
click at [330, 328] on input "Nome" at bounding box center [388, 339] width 224 height 24
type input "Raffaele"
type input "Robbiano"
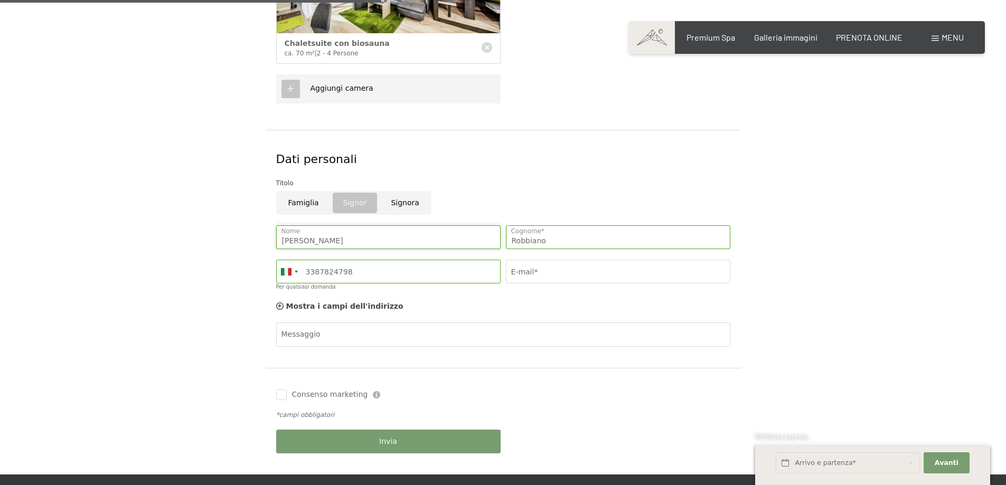
scroll to position [422, 0]
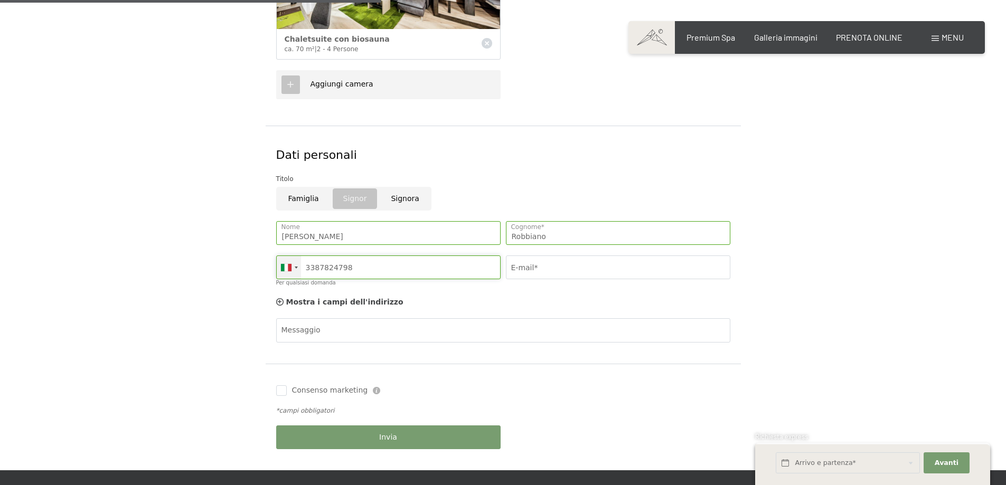
drag, startPoint x: 358, startPoint y: 267, endPoint x: 288, endPoint y: 260, distance: 71.0
click at [288, 260] on div "Germany (Deutschland) +49 Italy (Italia) +39 Austria (Österreich) +43 Switzerla…" at bounding box center [388, 268] width 224 height 24
type input "3286499315"
click at [543, 270] on input "E-mail*" at bounding box center [618, 268] width 224 height 24
type input "raffaele.robbiano@outlook.it"
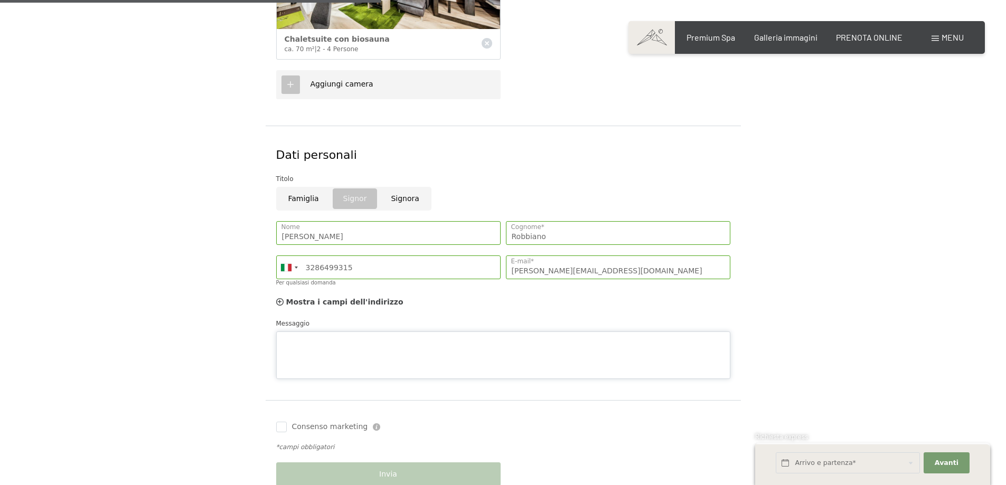
click at [338, 326] on div "Messaggio" at bounding box center [503, 348] width 454 height 61
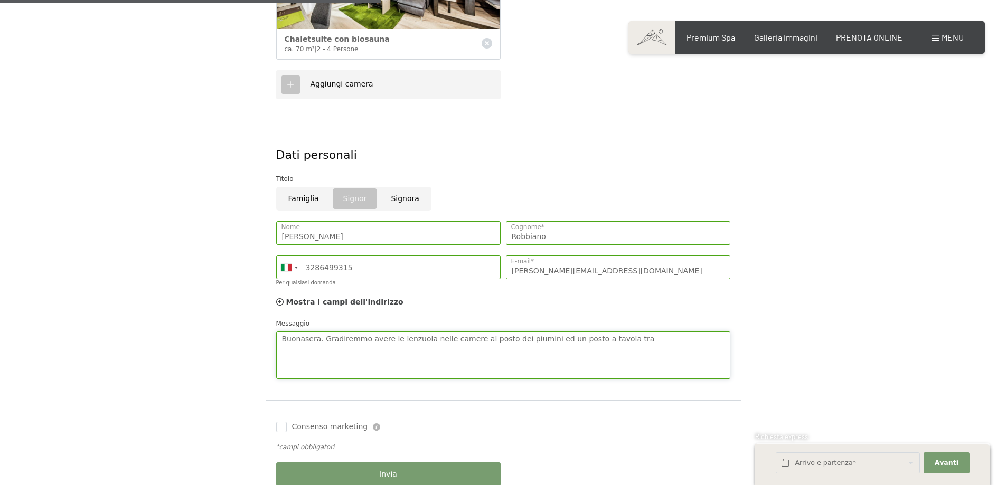
click at [626, 342] on textarea "Buonasera. Gradiremmo avere le lenzuola nelle camere al posto dei piumini ed un…" at bounding box center [503, 356] width 454 height 48
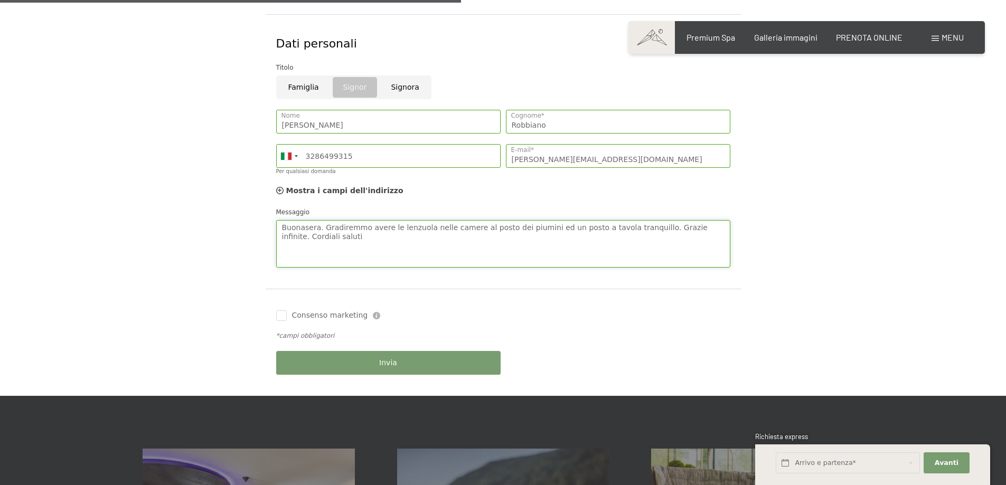
scroll to position [528, 0]
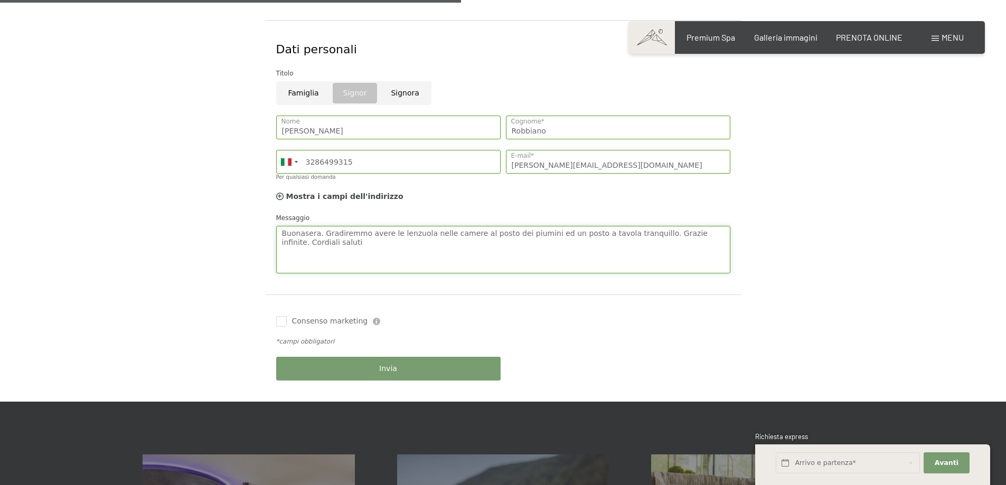
type textarea "Buonasera. Gradiremmo avere le lenzuola nelle camere al posto dei piumini ed un…"
click at [412, 368] on div "Invia" at bounding box center [388, 369] width 230 height 34
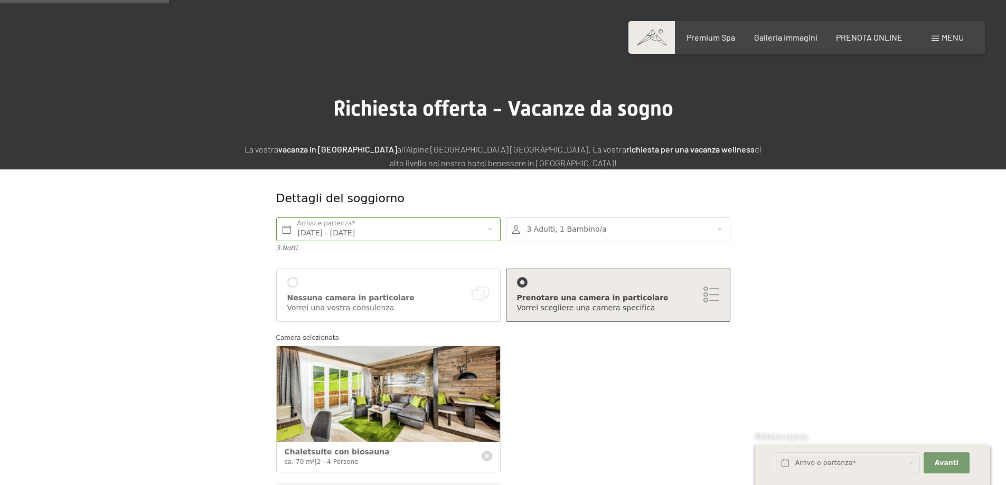
scroll to position [0, 0]
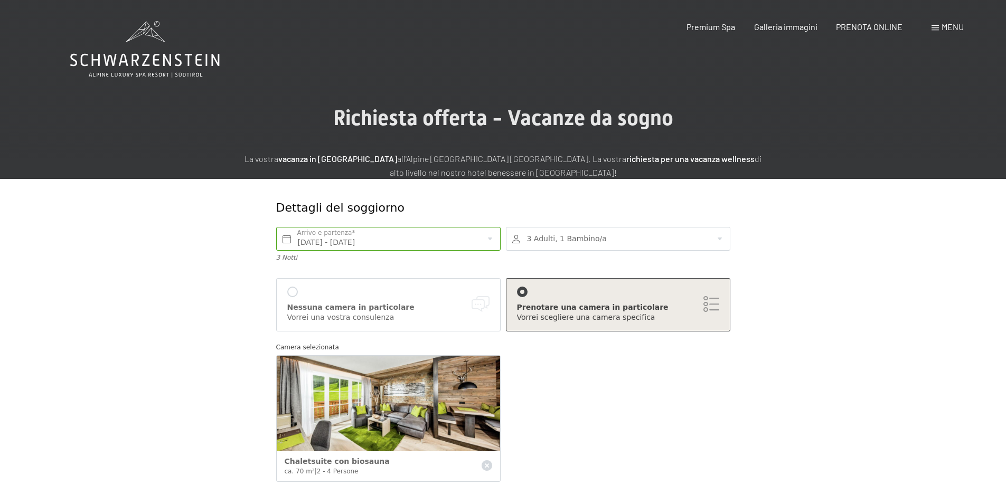
click at [531, 294] on div "Prenotare una camera in particolare Vorrei scegliere una camera specifica" at bounding box center [618, 305] width 202 height 36
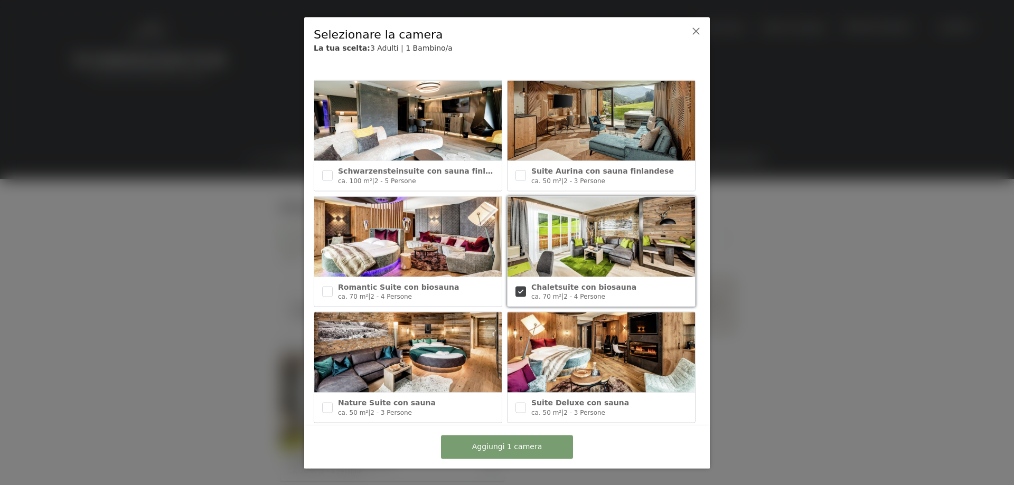
click at [562, 251] on img at bounding box center [600, 236] width 187 height 80
click at [515, 286] on input "checkbox" at bounding box center [520, 291] width 11 height 11
checkbox input "true"
drag, startPoint x: 494, startPoint y: 449, endPoint x: 511, endPoint y: 448, distance: 17.4
click at [494, 448] on span "Aggiungi 1 camera" at bounding box center [507, 447] width 70 height 11
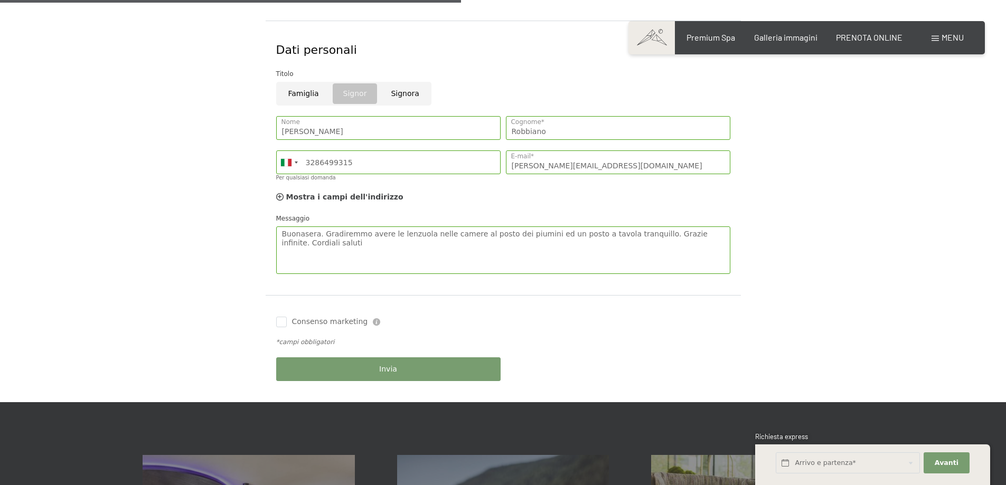
scroll to position [528, 0]
click at [317, 322] on span "Consenso marketing" at bounding box center [330, 321] width 76 height 11
click at [287, 322] on input "Consenso marketing" at bounding box center [281, 321] width 11 height 11
click at [280, 323] on input "Consenso marketing" at bounding box center [281, 321] width 11 height 11
checkbox input "true"
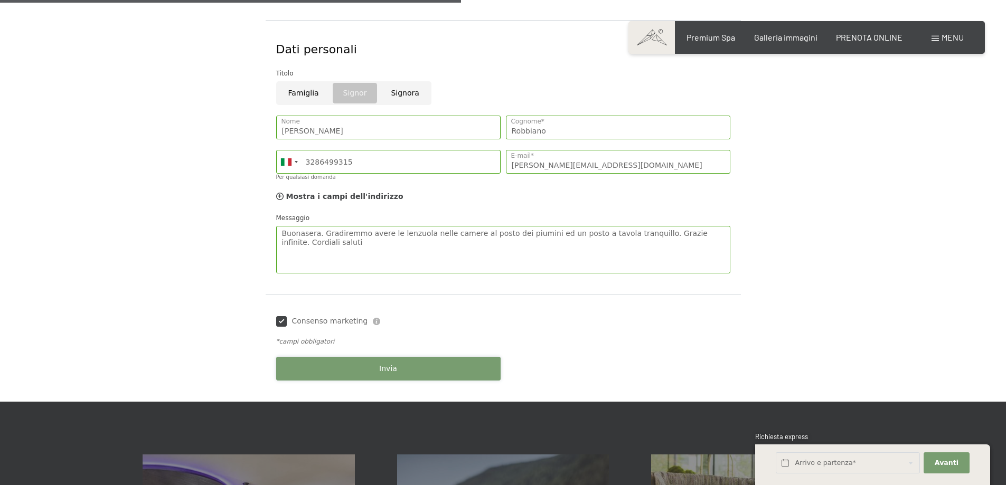
click at [384, 369] on span "Invia" at bounding box center [388, 369] width 18 height 11
